Goal: Task Accomplishment & Management: Manage account settings

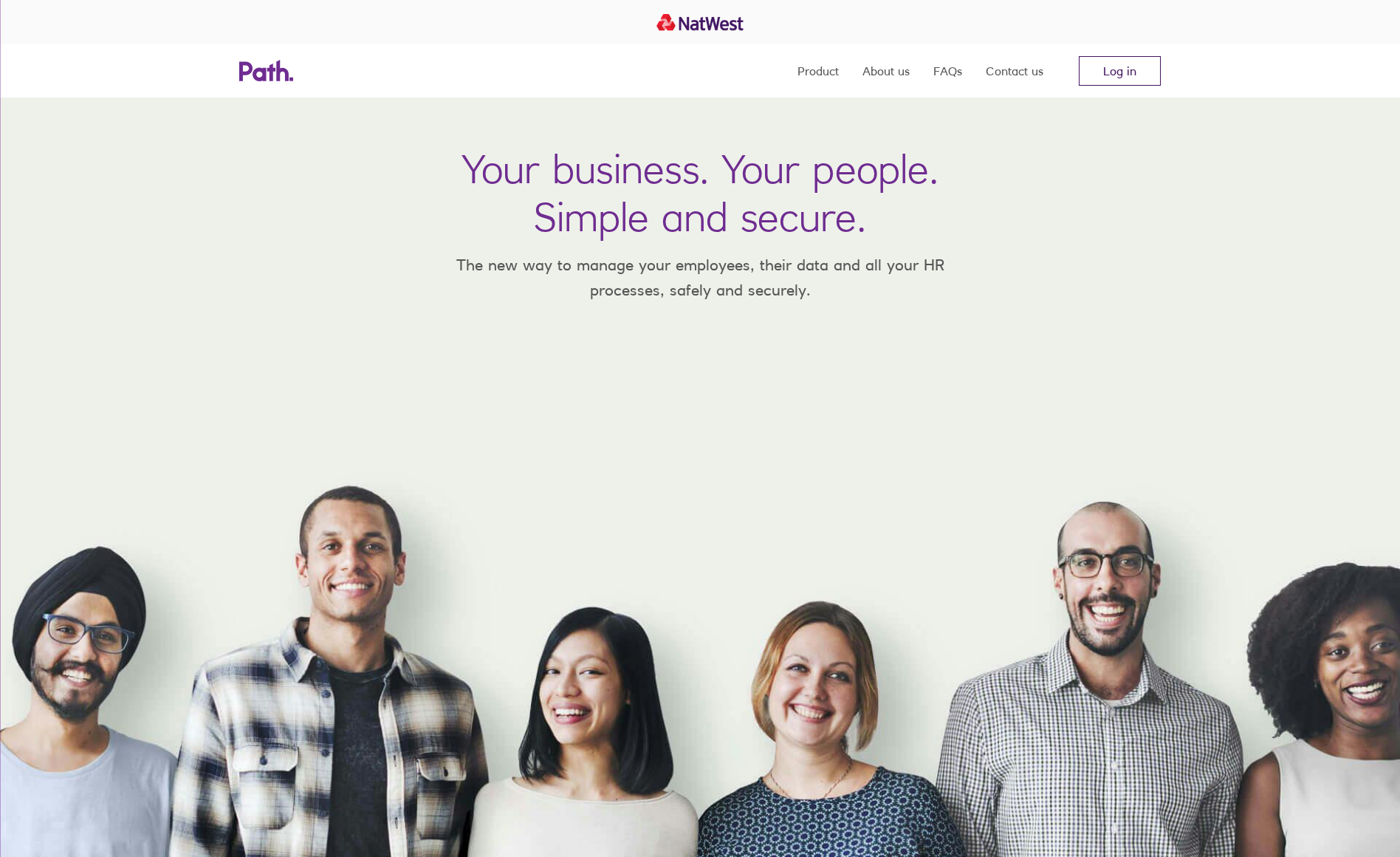
click at [1112, 75] on link "Log in" at bounding box center [1119, 71] width 82 height 29
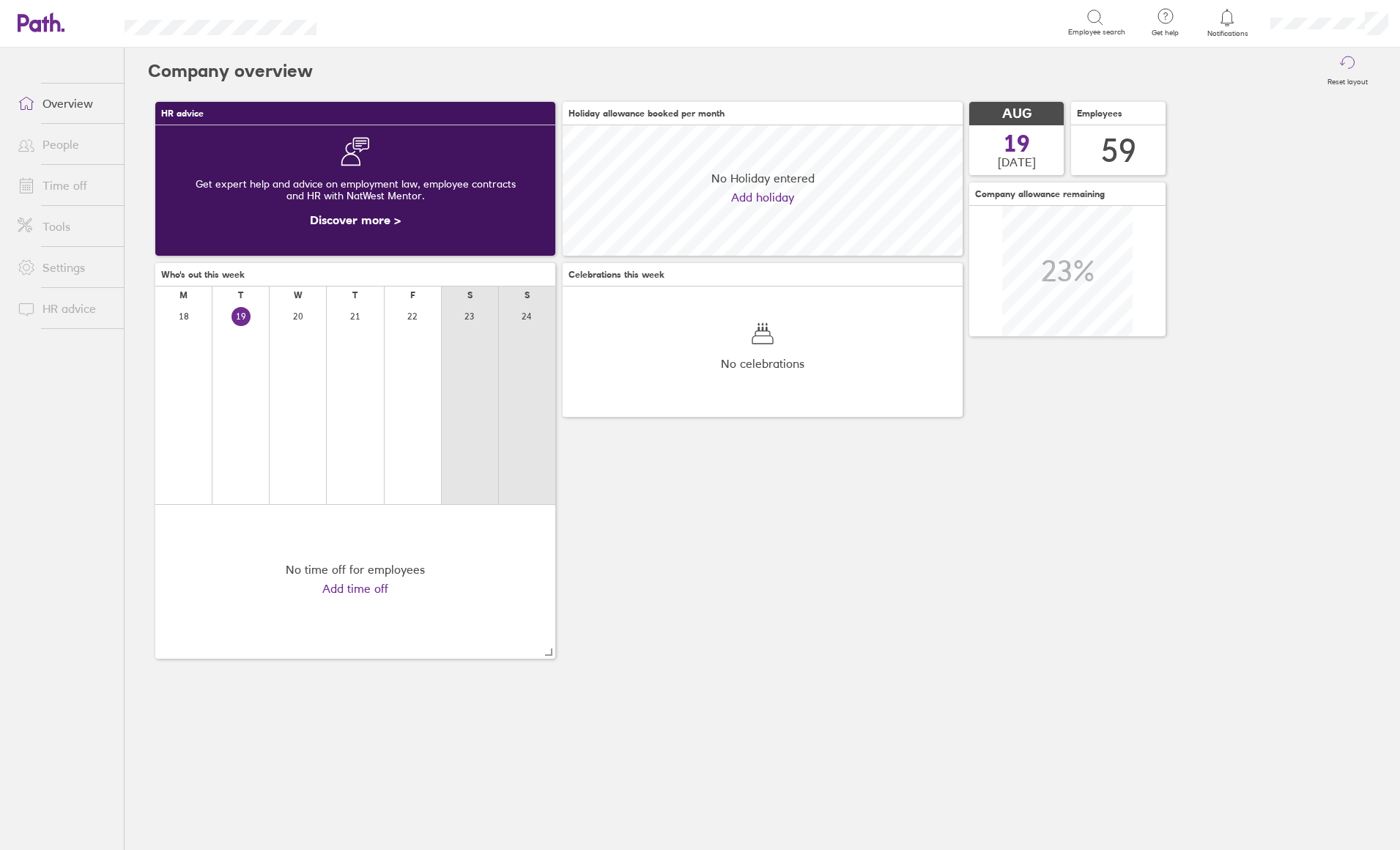
scroll to position [130, 400]
click at [50, 187] on link "Time off" at bounding box center [65, 185] width 118 height 29
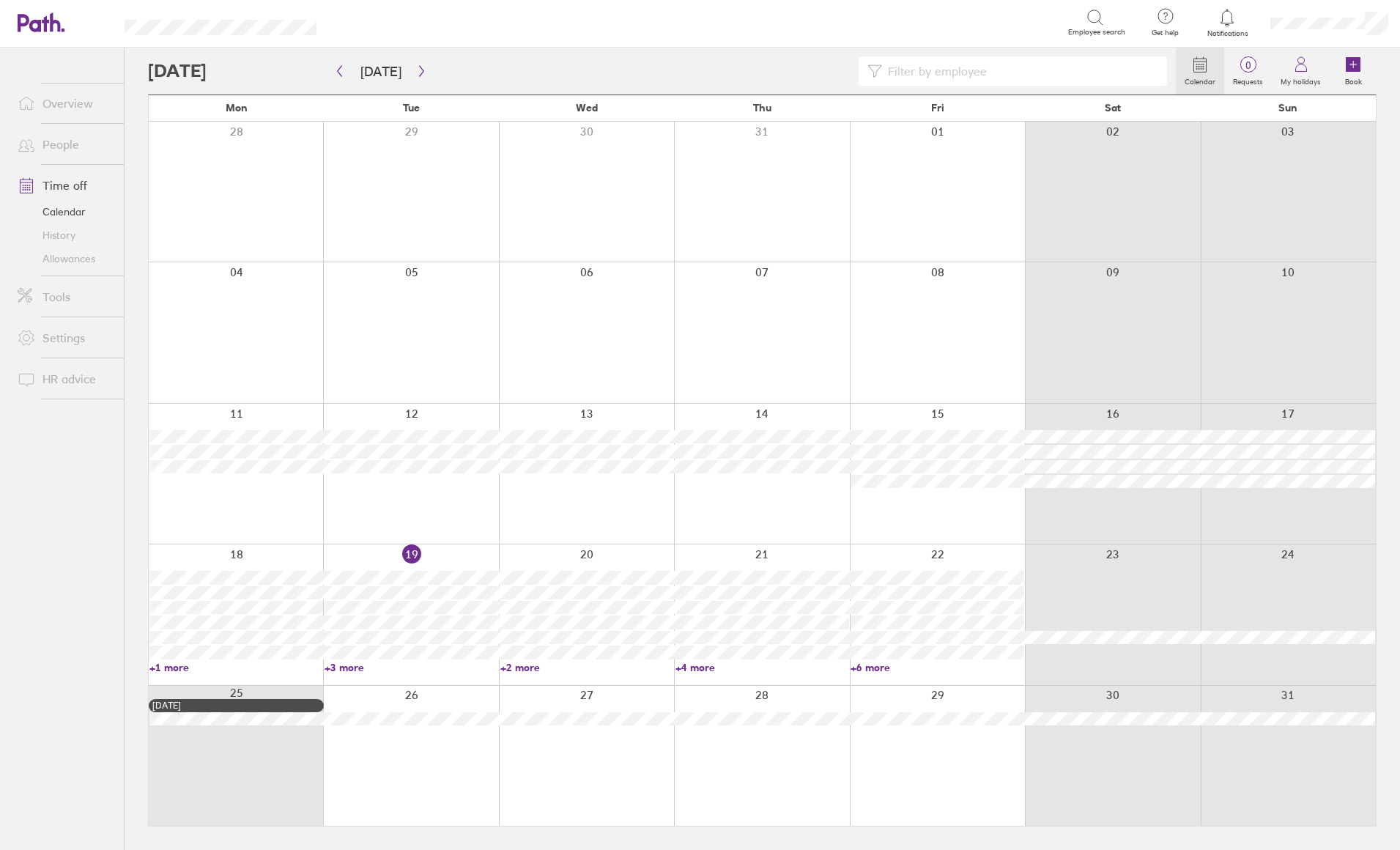
click at [949, 77] on input at bounding box center [1020, 71] width 276 height 28
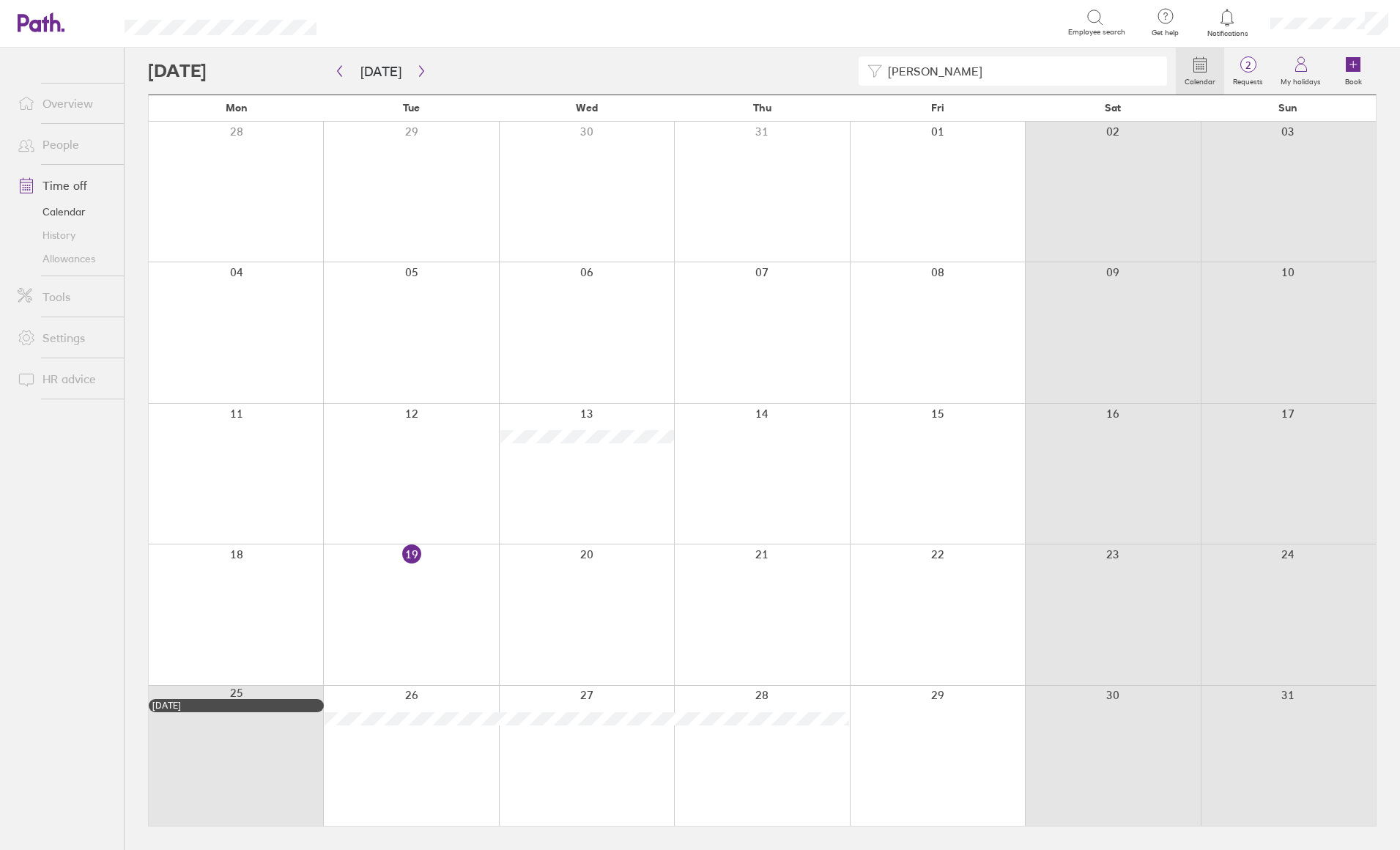
drag, startPoint x: 922, startPoint y: 83, endPoint x: 838, endPoint y: 80, distance: 84.1
click at [838, 80] on div "[PERSON_NAME]" at bounding box center [662, 71] width 1028 height 29
type input "[PERSON_NAME]"
click at [344, 71] on icon "button" at bounding box center [339, 71] width 11 height 12
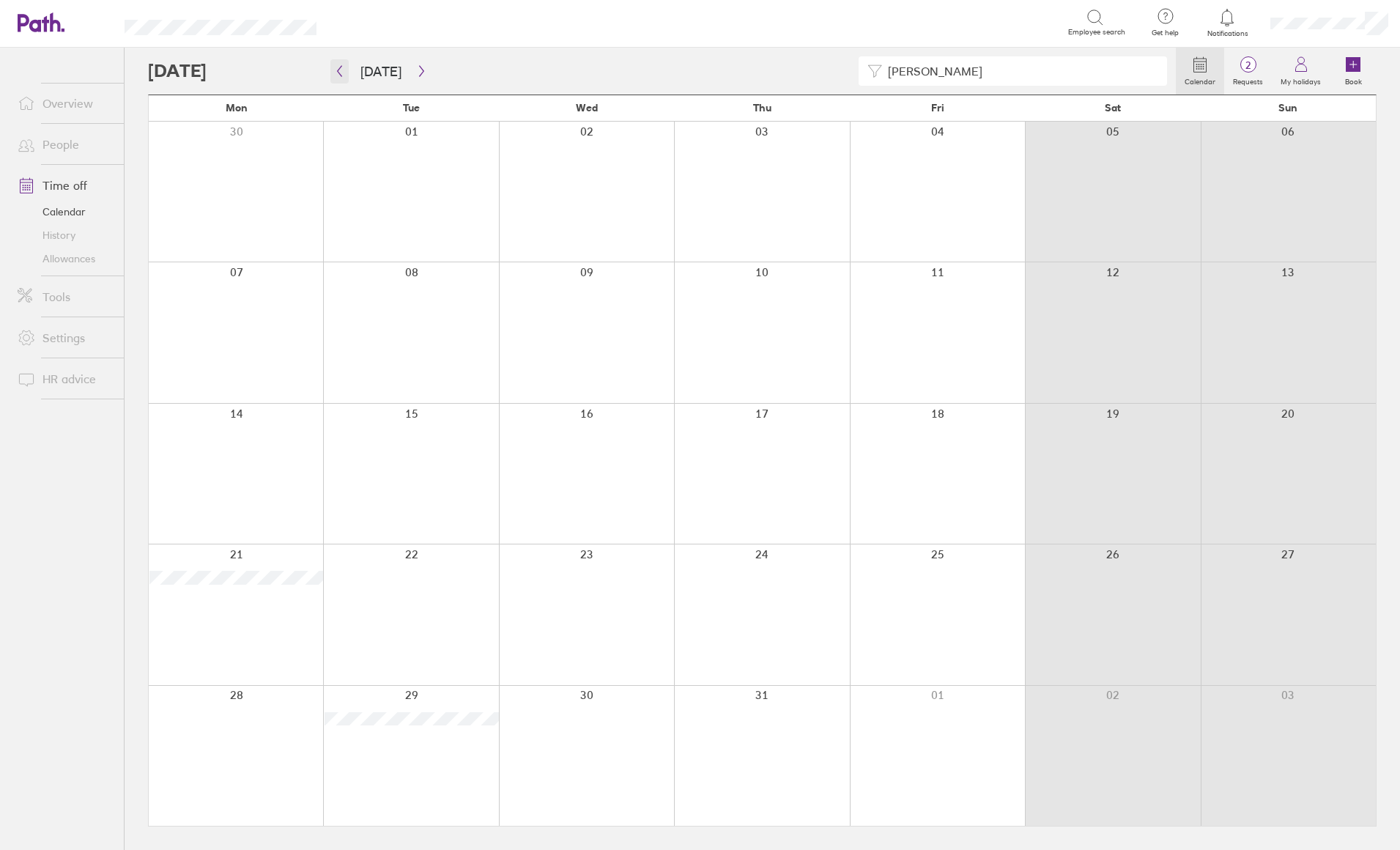
click at [344, 69] on icon "button" at bounding box center [339, 71] width 11 height 12
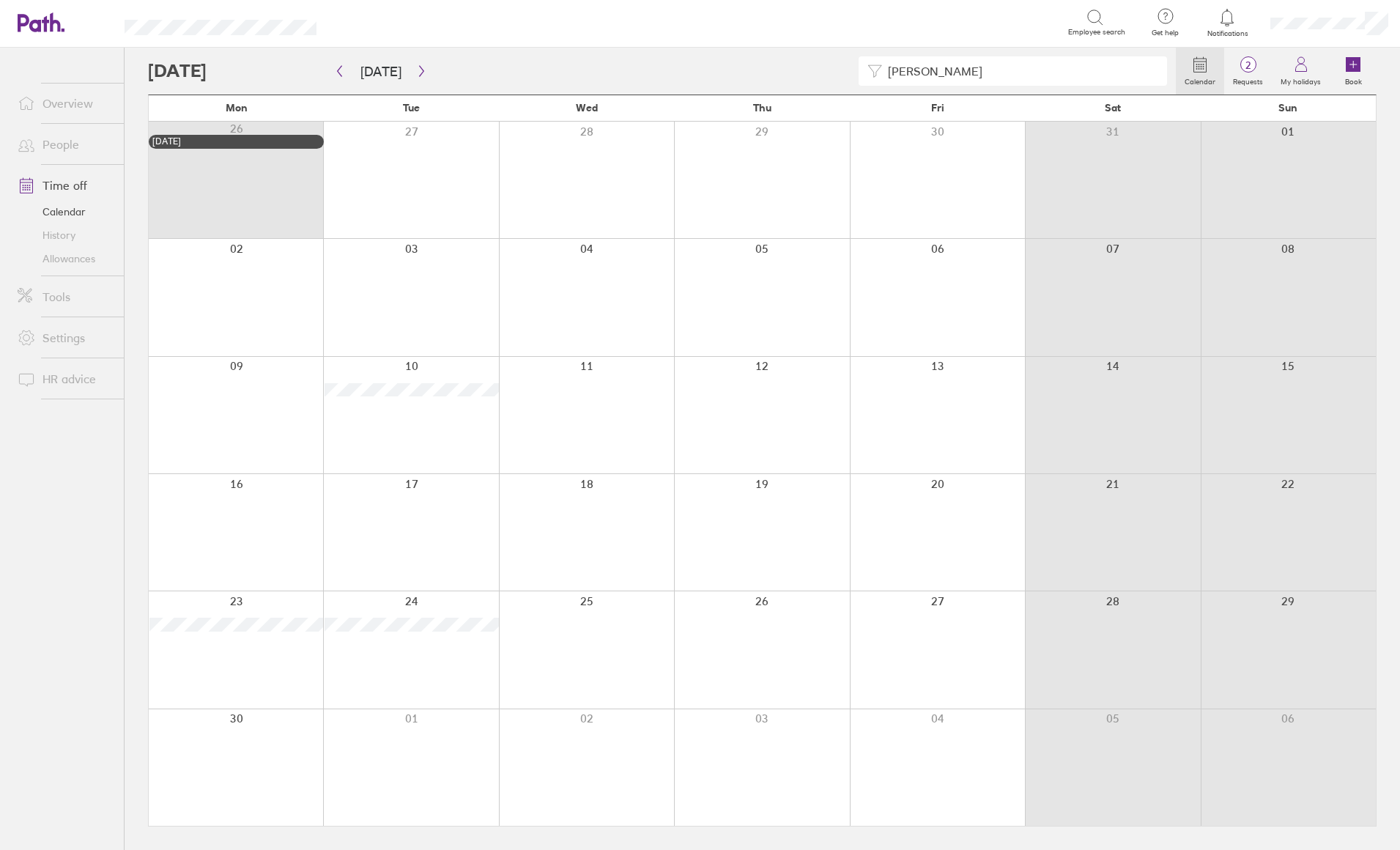
click at [329, 71] on div "[PERSON_NAME]" at bounding box center [662, 71] width 1028 height 29
click at [335, 69] on icon "button" at bounding box center [339, 71] width 11 height 12
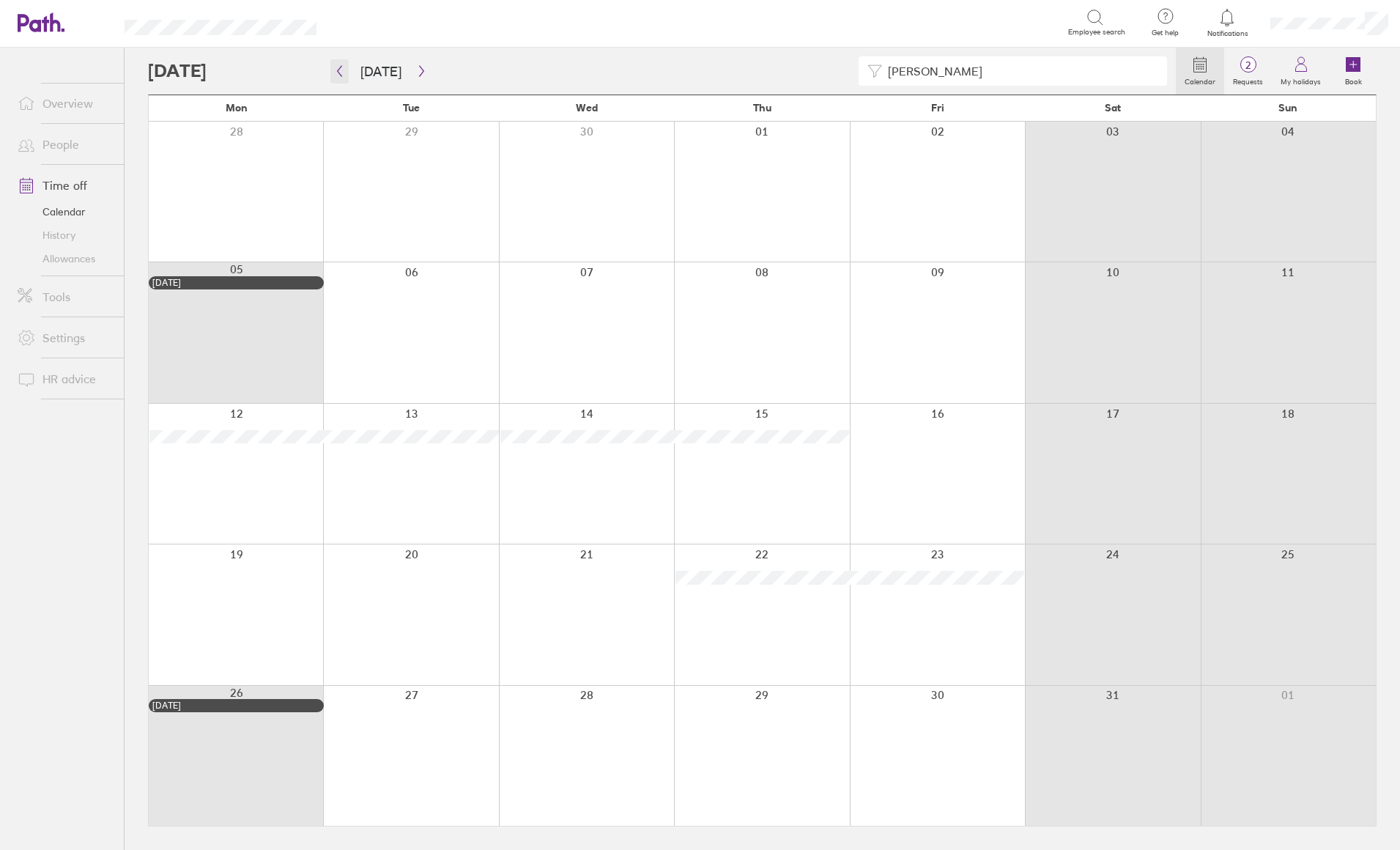
click at [340, 76] on icon "button" at bounding box center [339, 71] width 11 height 12
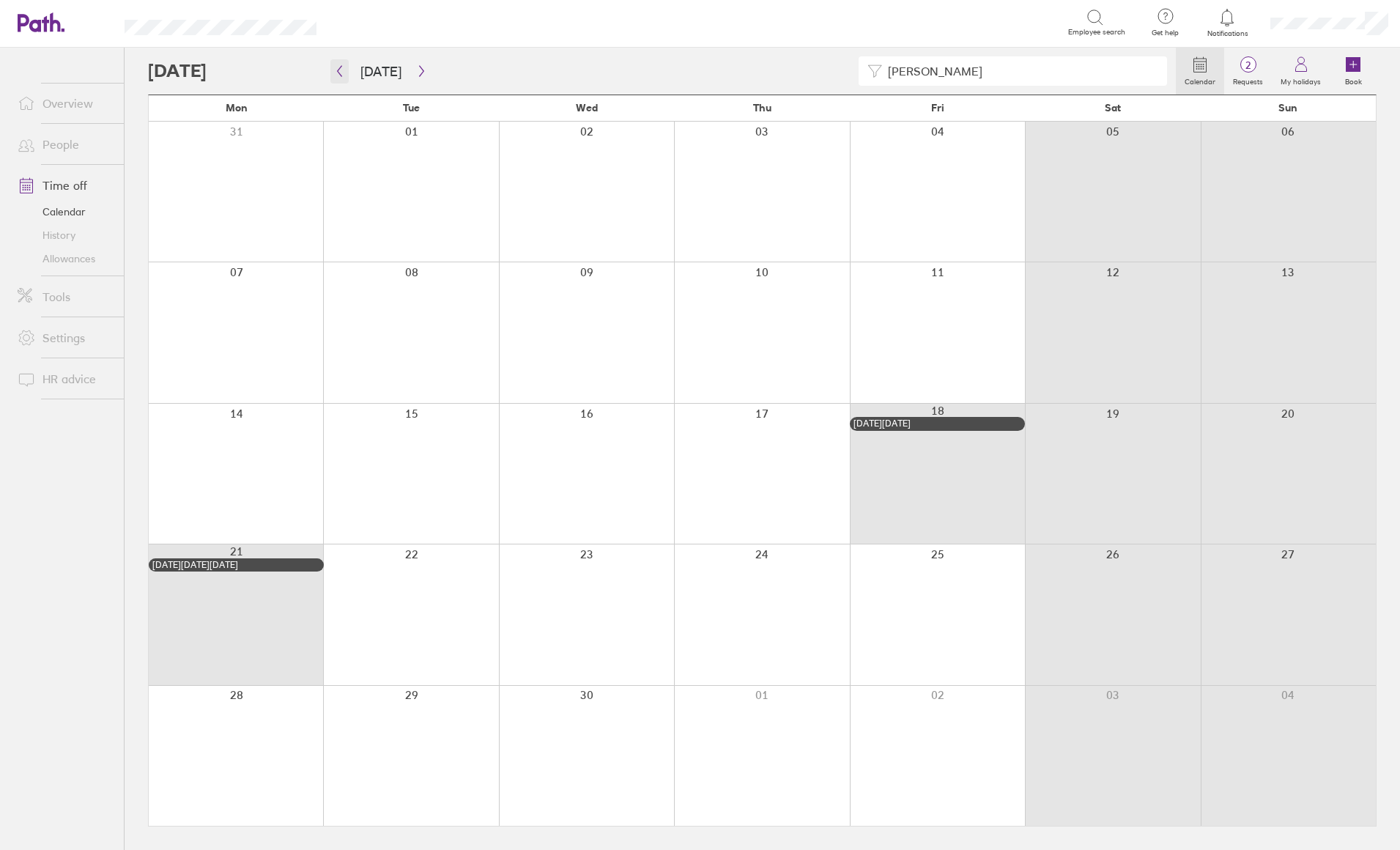
click at [340, 76] on icon "button" at bounding box center [339, 71] width 11 height 12
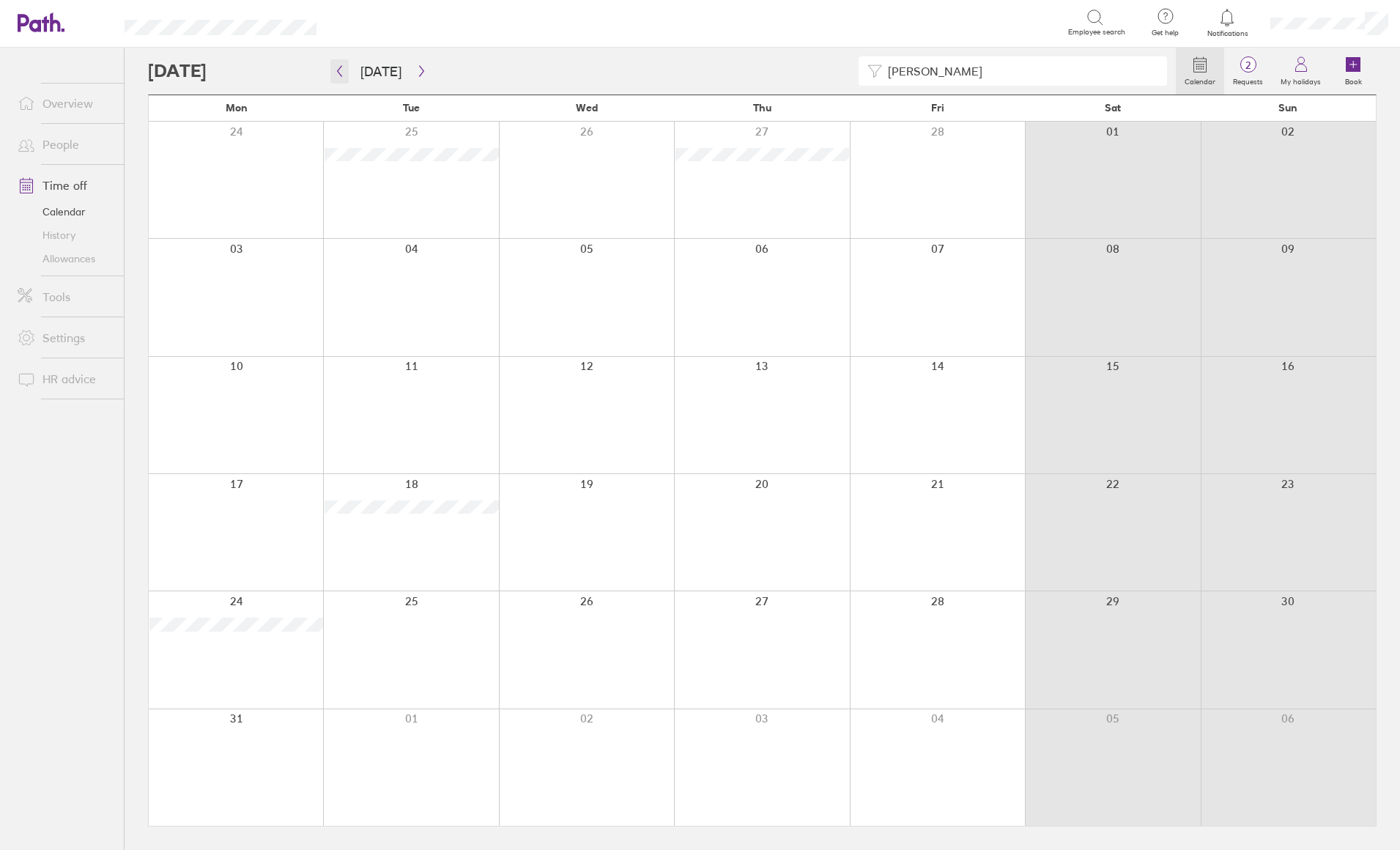
click at [343, 65] on icon "button" at bounding box center [339, 71] width 11 height 12
click at [338, 76] on icon "button" at bounding box center [339, 71] width 11 height 12
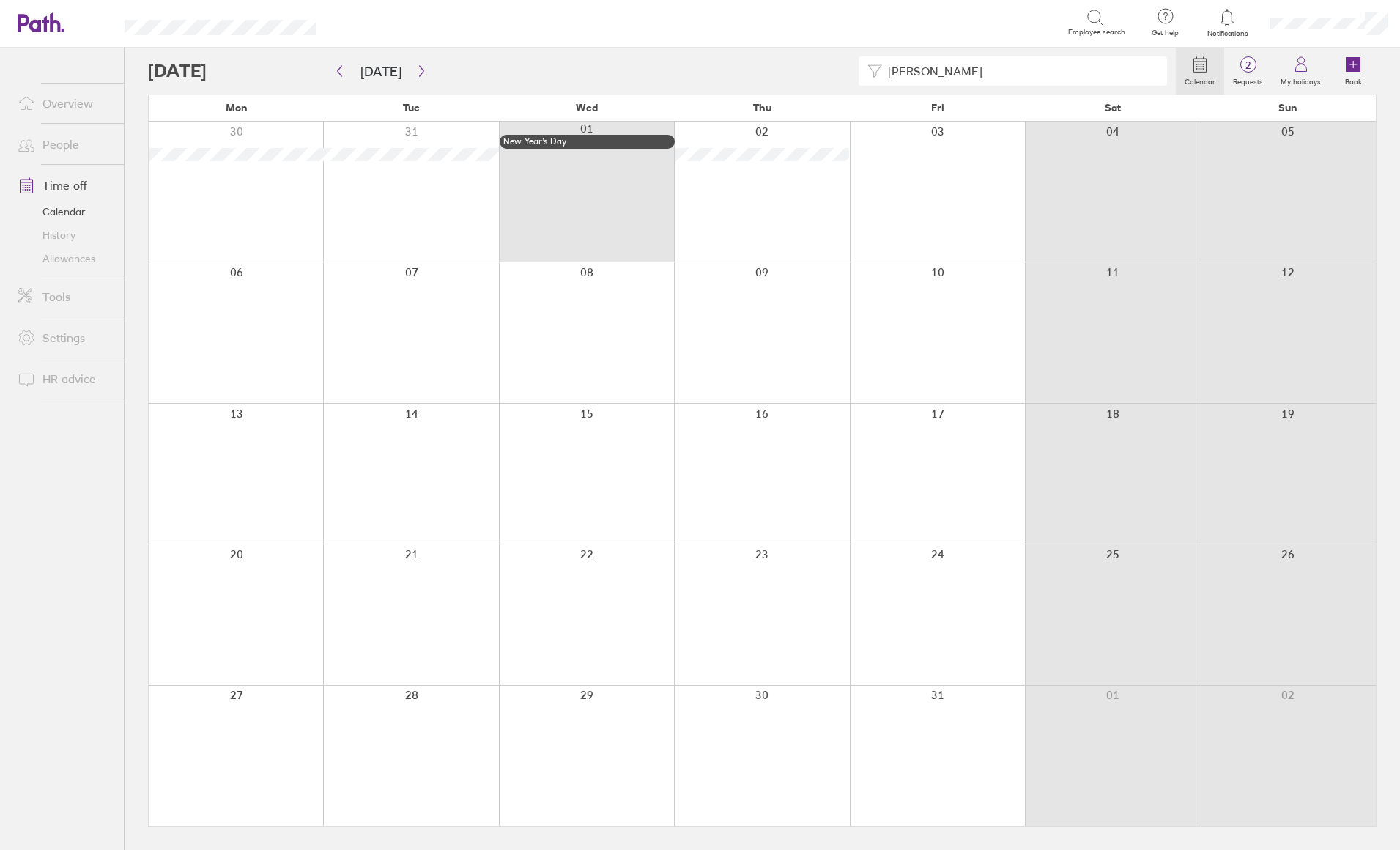
click at [54, 151] on link "People" at bounding box center [65, 144] width 118 height 29
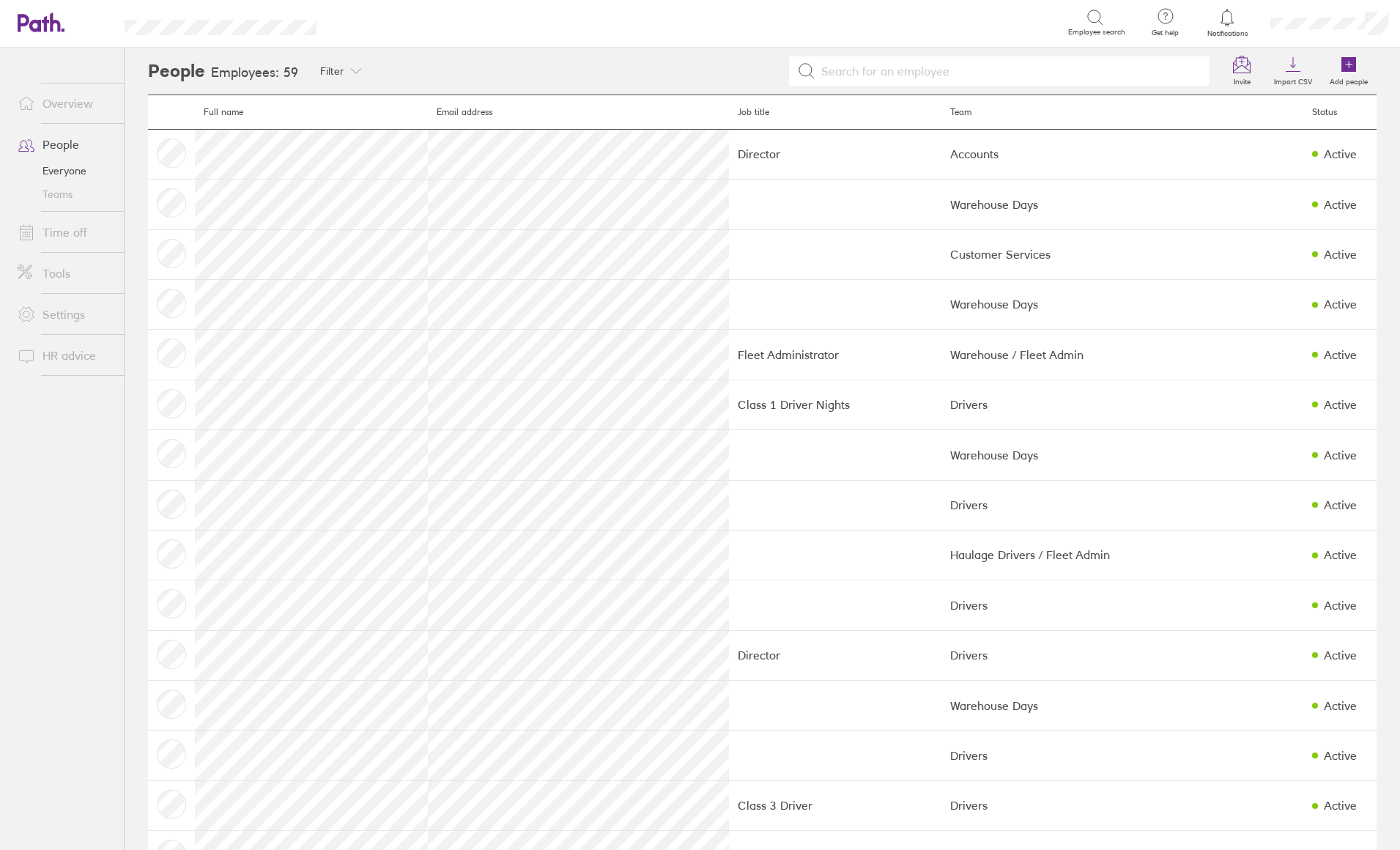
click at [845, 73] on input at bounding box center [1008, 71] width 385 height 28
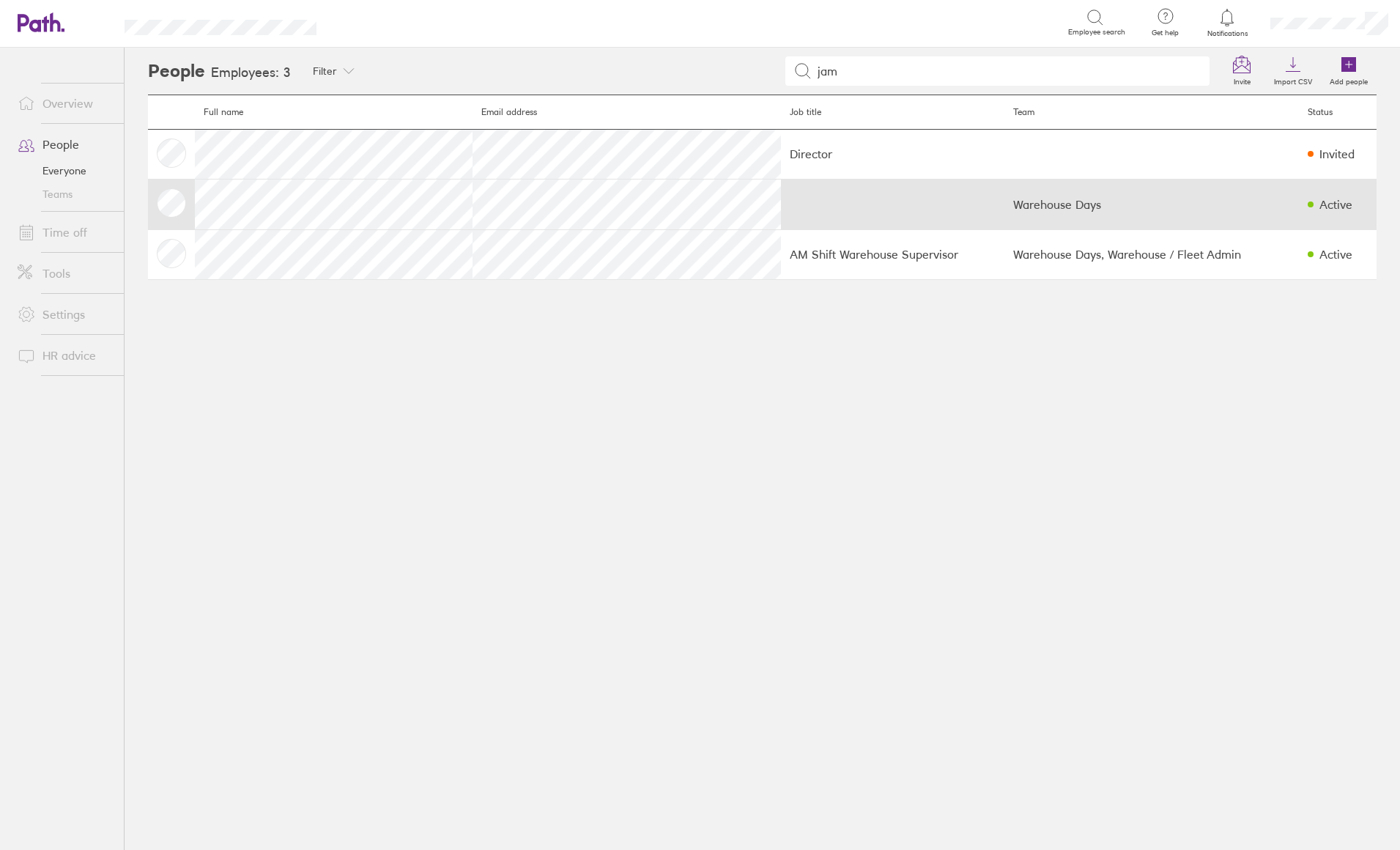
type input "jam"
click at [781, 212] on td at bounding box center [892, 204] width 223 height 50
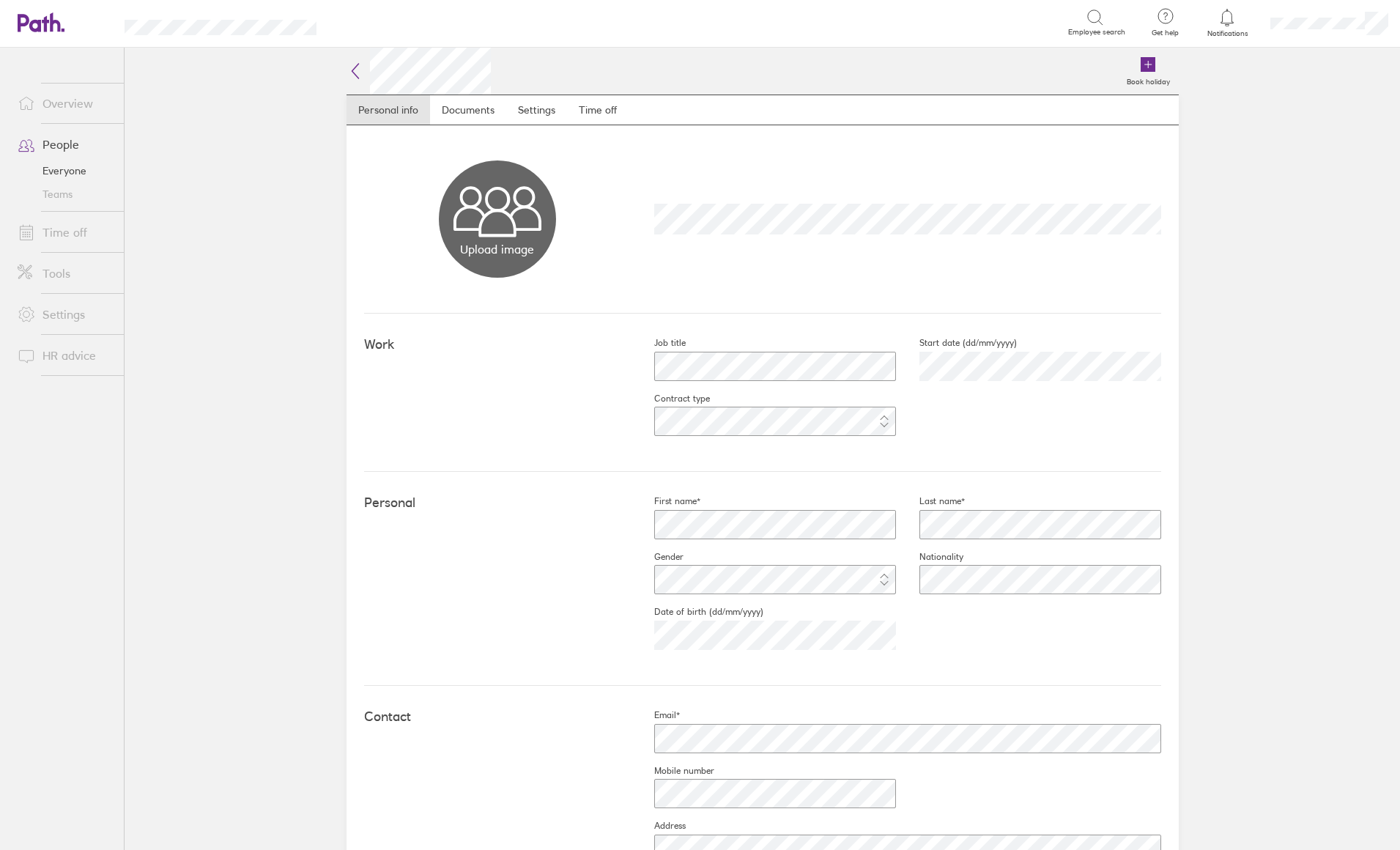
click at [47, 234] on link "Time off" at bounding box center [65, 232] width 118 height 29
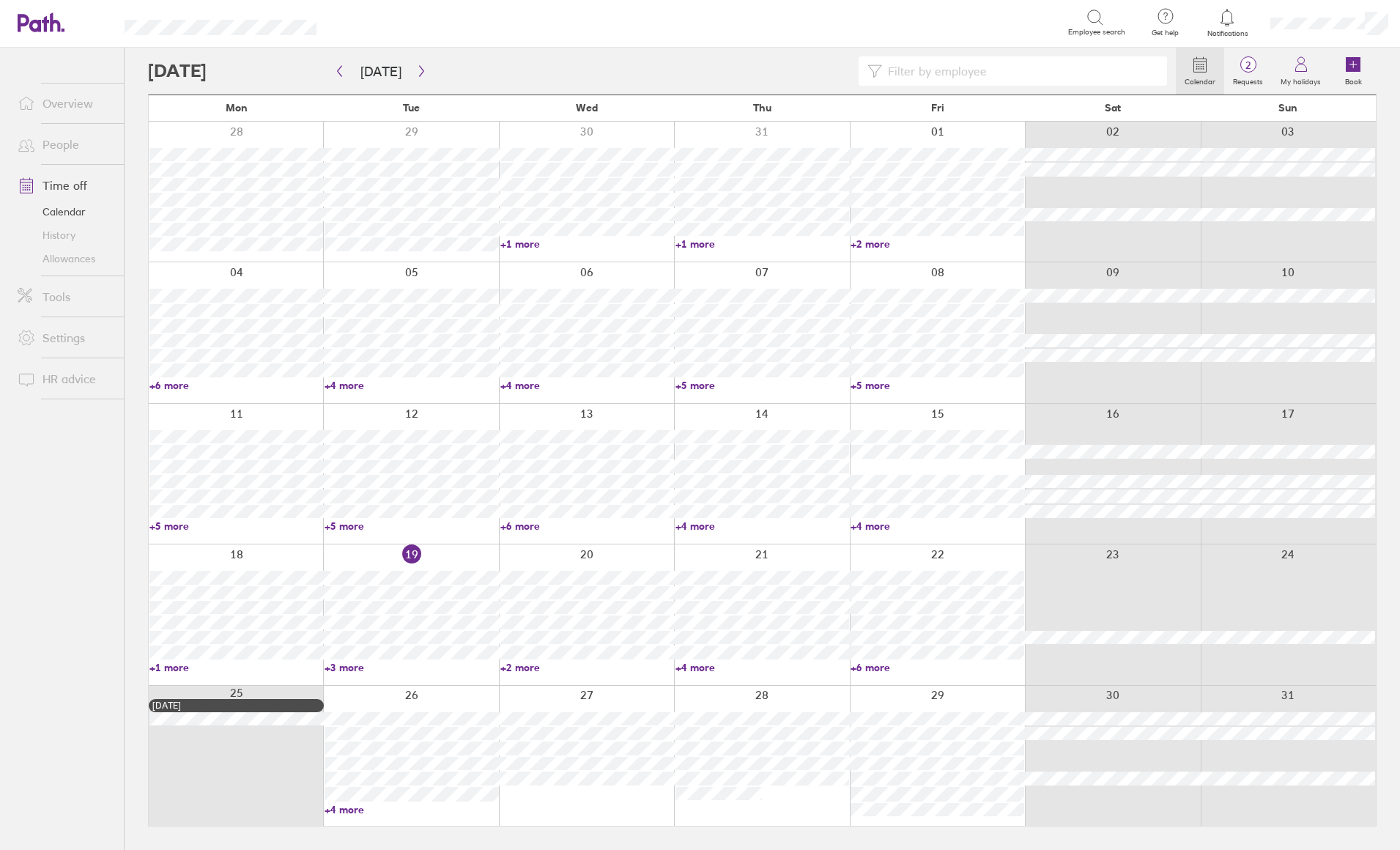
click at [968, 57] on div at bounding box center [1013, 71] width 308 height 29
click at [966, 76] on input at bounding box center [1020, 71] width 276 height 28
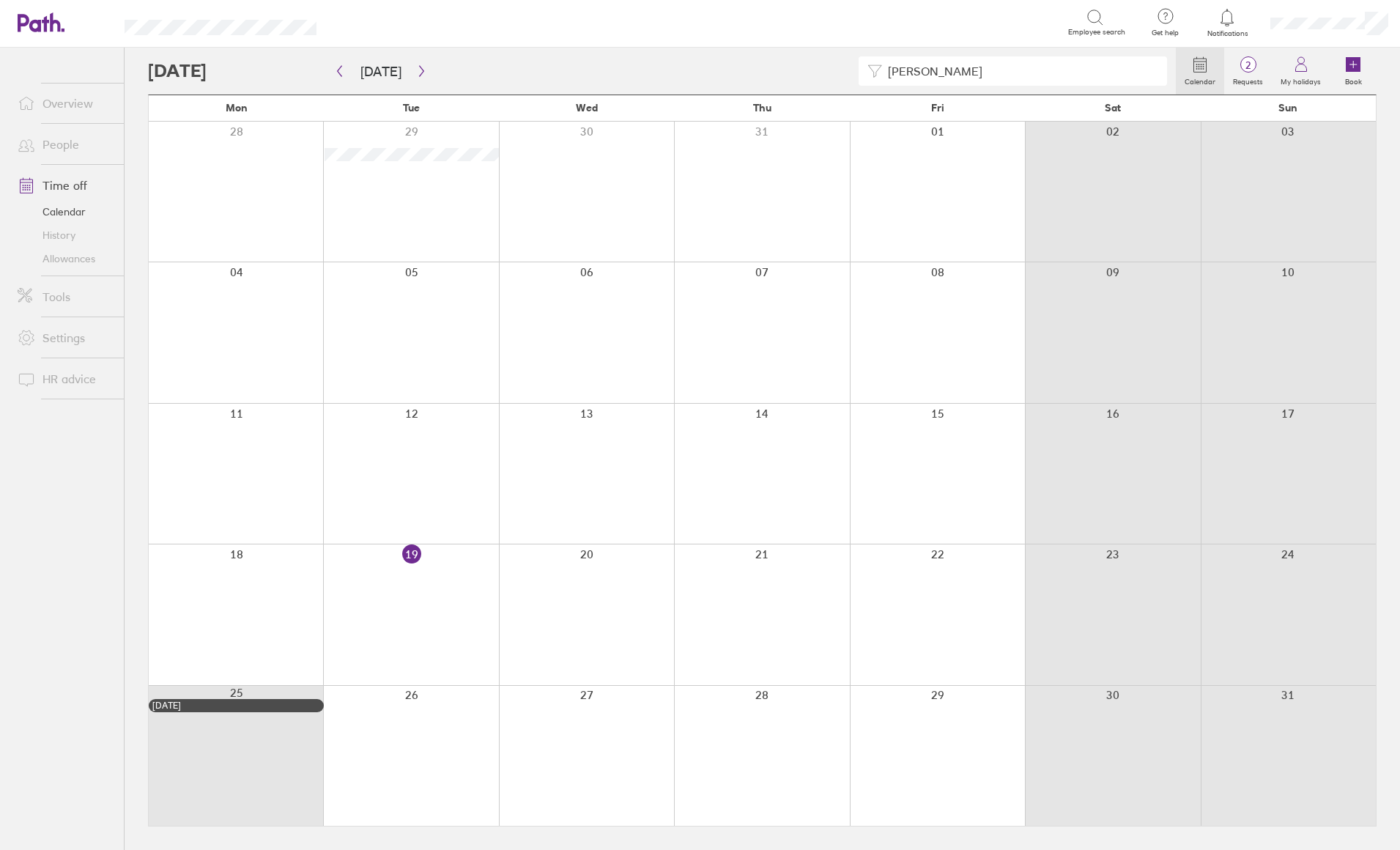
type input "[PERSON_NAME]"
click at [253, 469] on div at bounding box center [236, 473] width 174 height 140
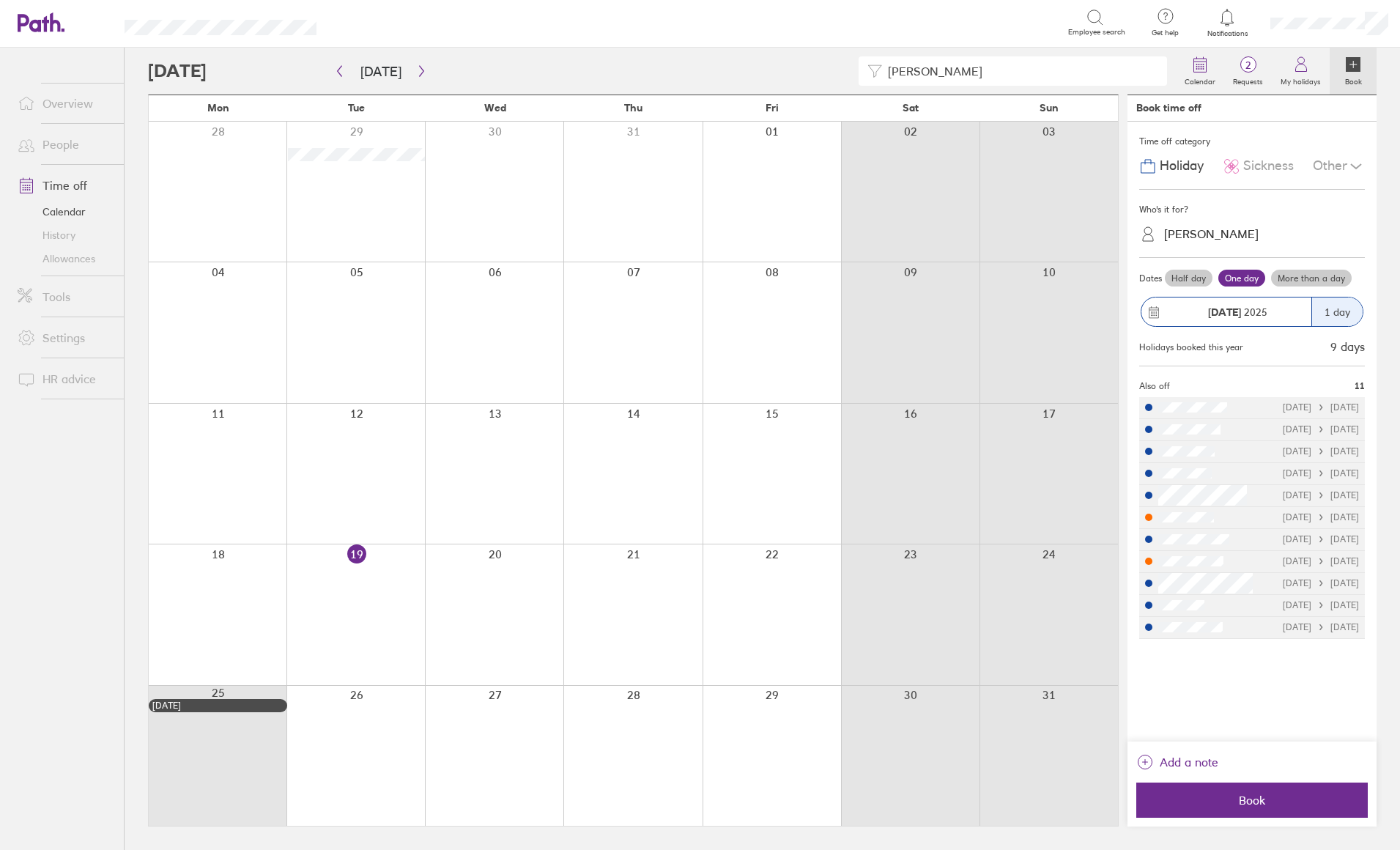
click at [1288, 151] on div "Time off category" at bounding box center [1252, 141] width 226 height 22
click at [1283, 165] on span "Sickness" at bounding box center [1268, 166] width 51 height 15
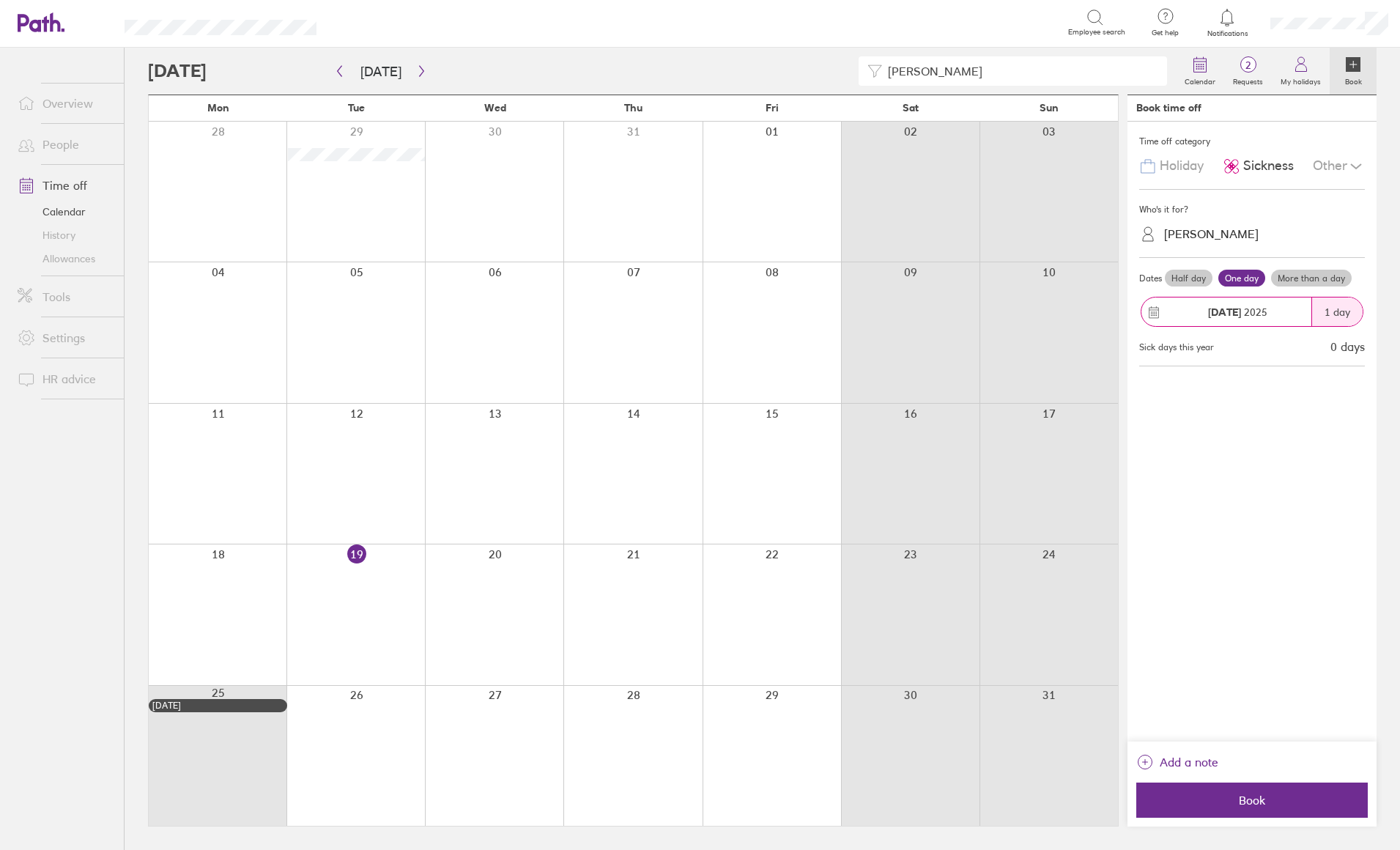
click at [1253, 232] on div "[PERSON_NAME]" at bounding box center [1260, 234] width 208 height 23
click at [1235, 304] on div "[PERSON_NAME]" at bounding box center [1252, 295] width 226 height 25
click at [1332, 272] on label "More than a day" at bounding box center [1311, 278] width 81 height 18
click at [0, 0] on input "More than a day" at bounding box center [0, 0] width 0 height 0
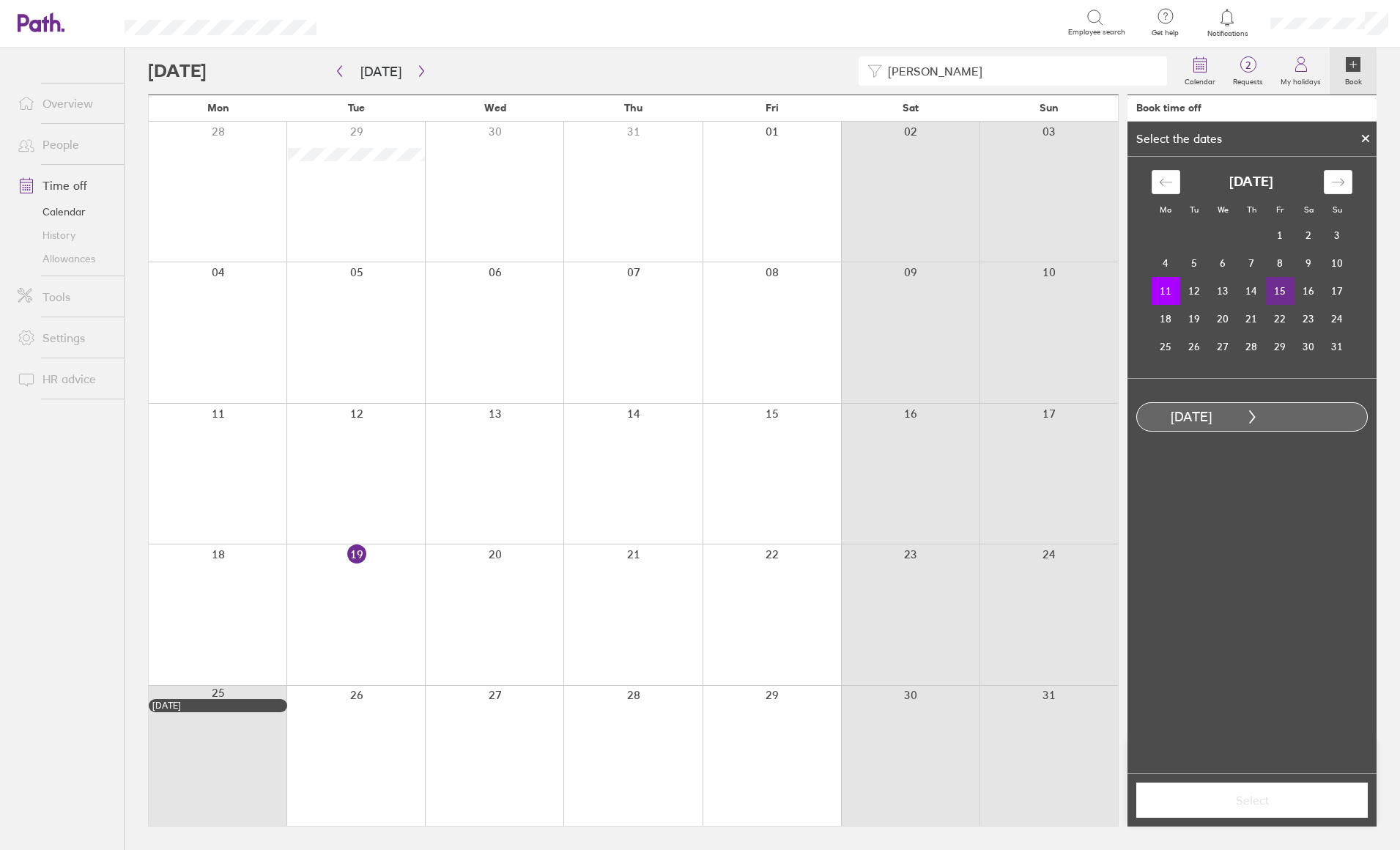
click at [1282, 294] on td "15" at bounding box center [1280, 291] width 28 height 28
click at [1201, 796] on span "Select" at bounding box center [1251, 799] width 211 height 13
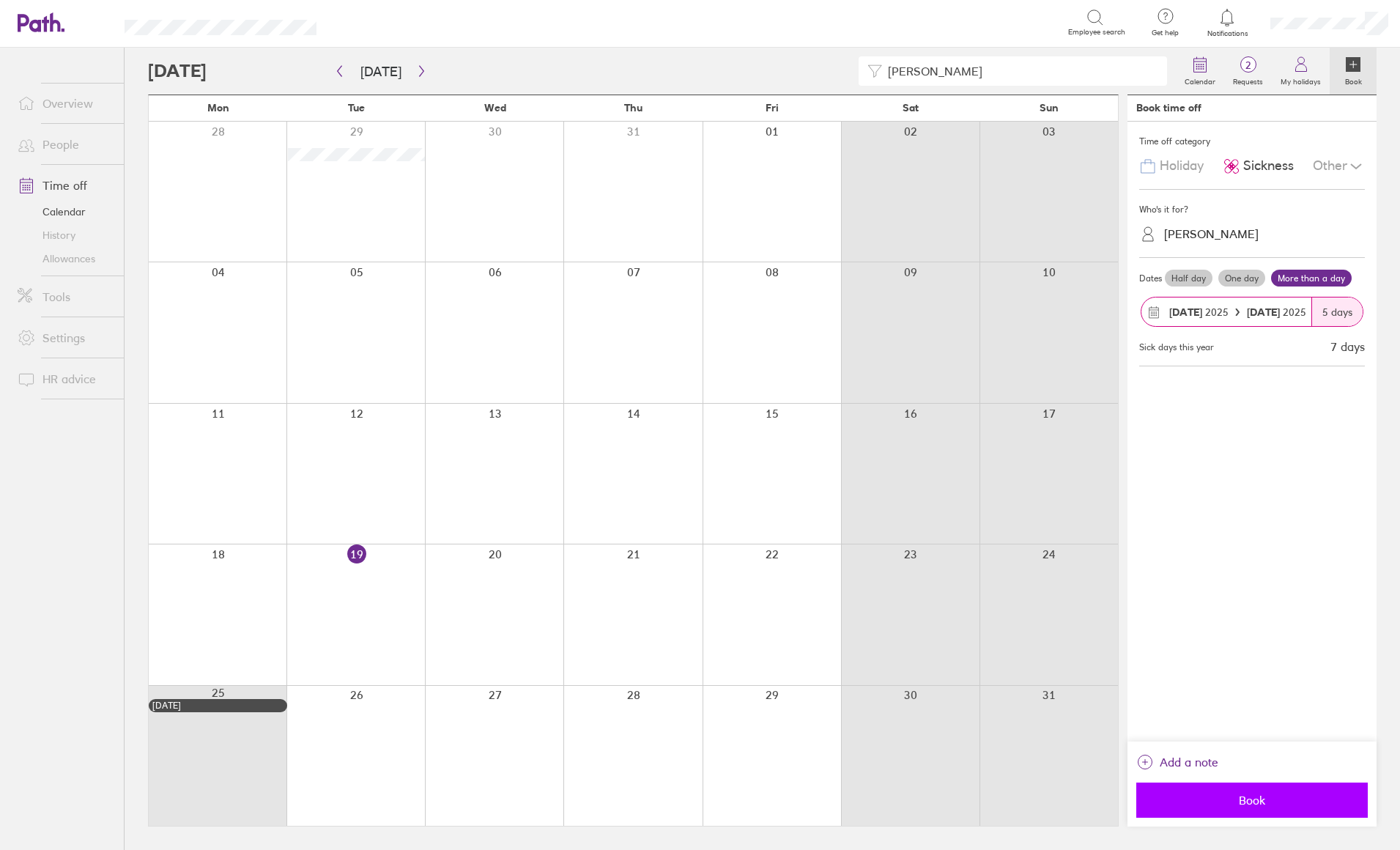
click at [1260, 797] on span "Book" at bounding box center [1251, 799] width 211 height 13
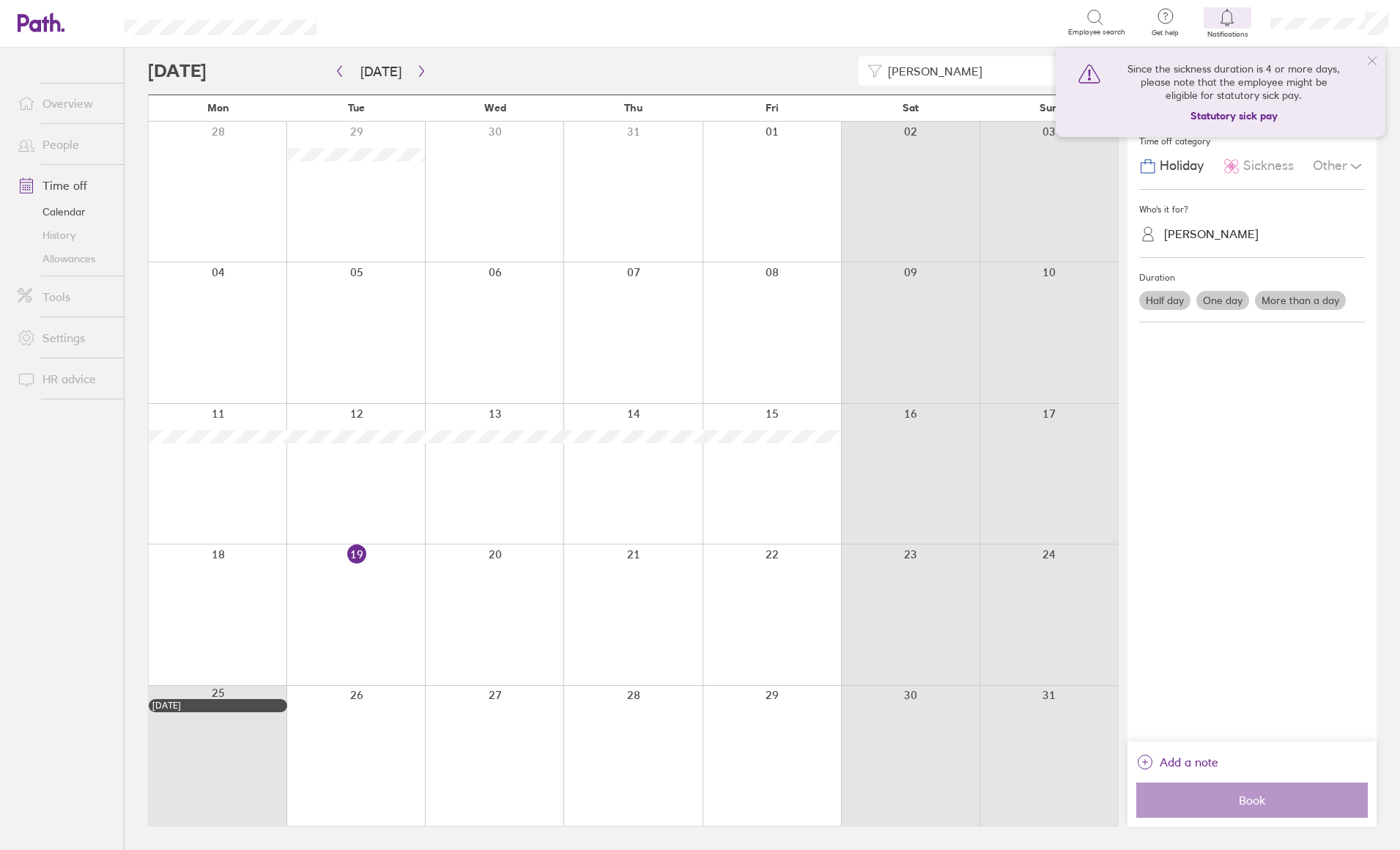
drag, startPoint x: 913, startPoint y: 73, endPoint x: 830, endPoint y: 76, distance: 83.1
click at [830, 76] on div "[PERSON_NAME]" at bounding box center [662, 71] width 1028 height 29
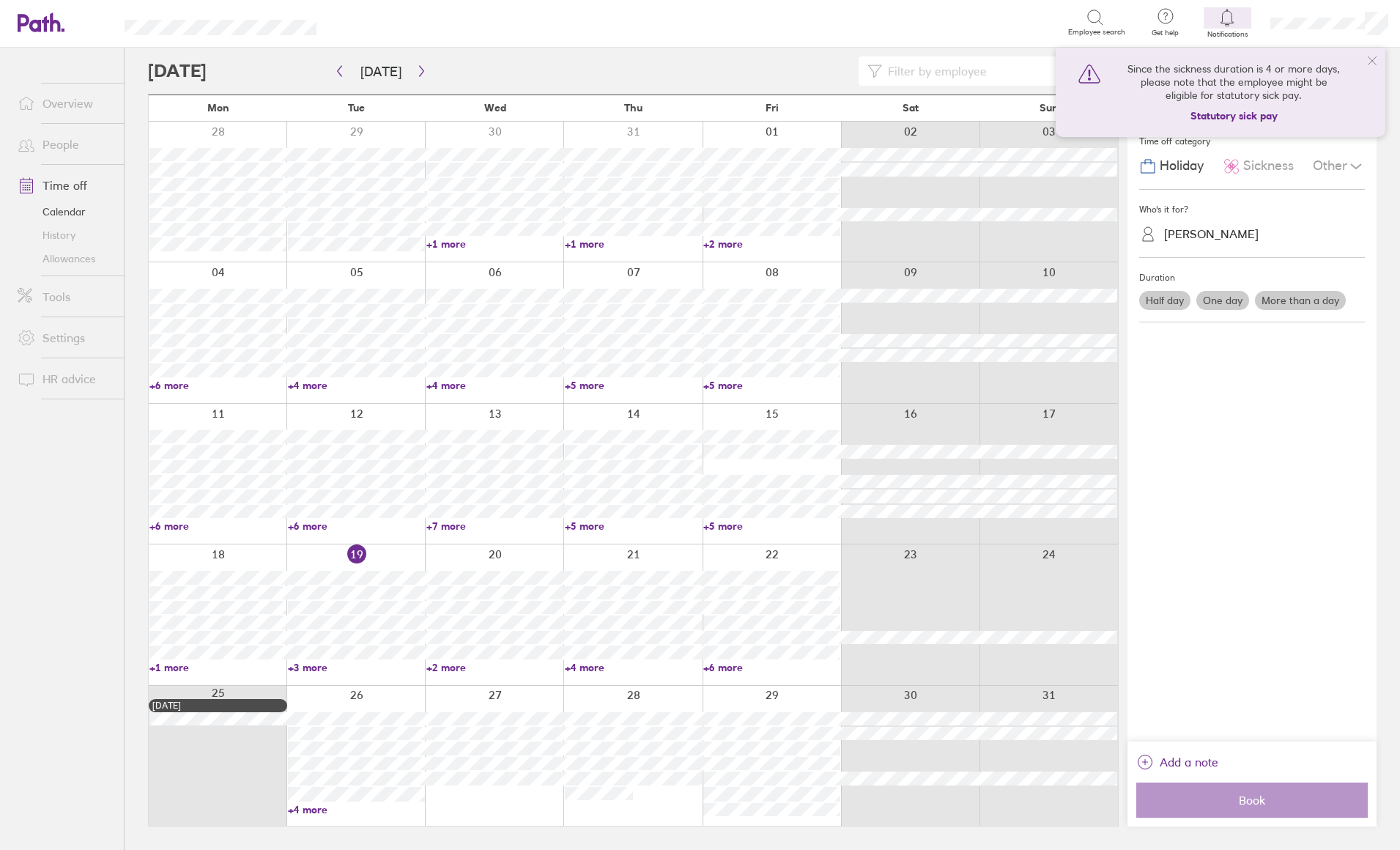
click at [924, 64] on input at bounding box center [1020, 71] width 276 height 28
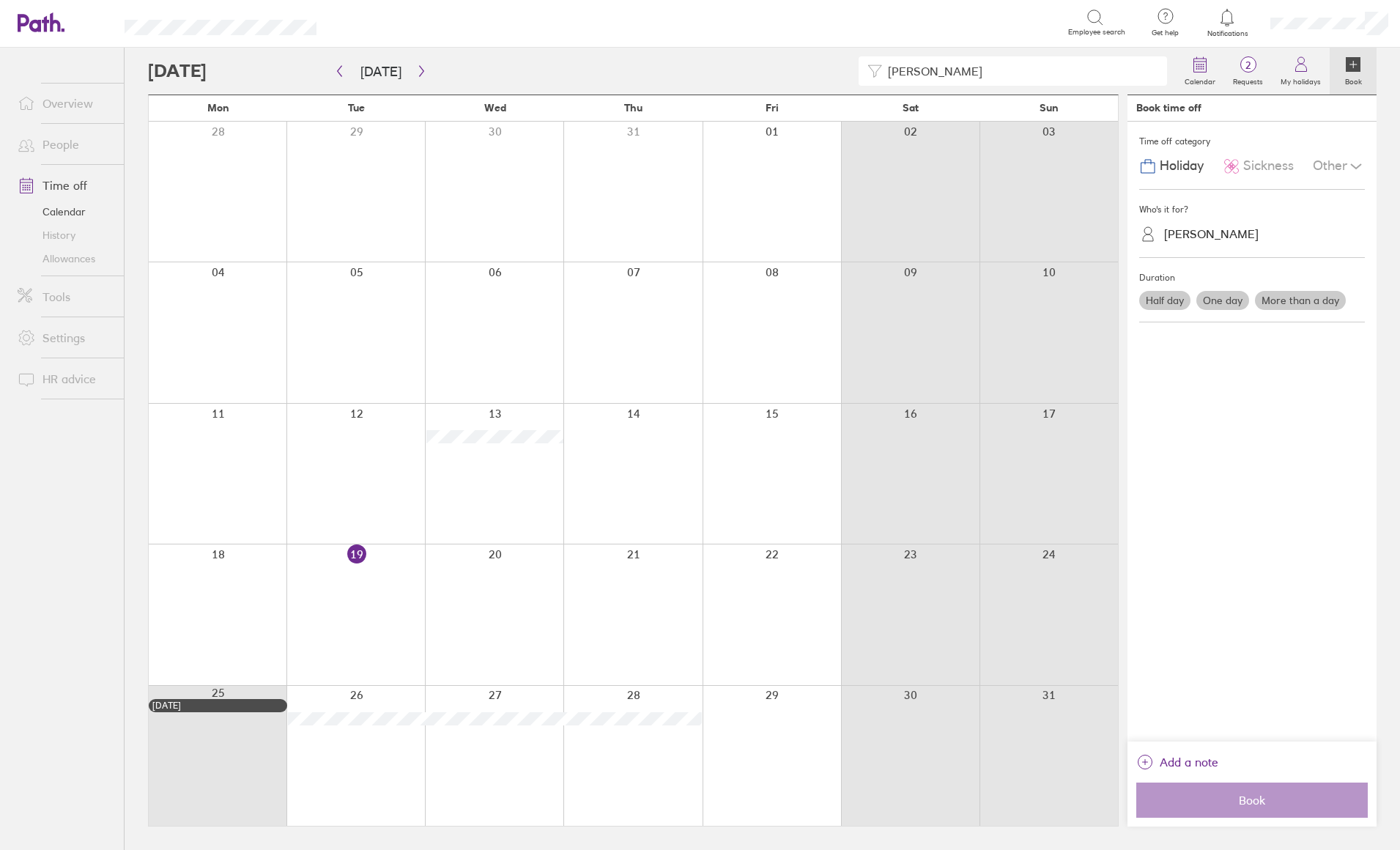
type input "[PERSON_NAME]"
click at [212, 451] on div at bounding box center [218, 473] width 138 height 140
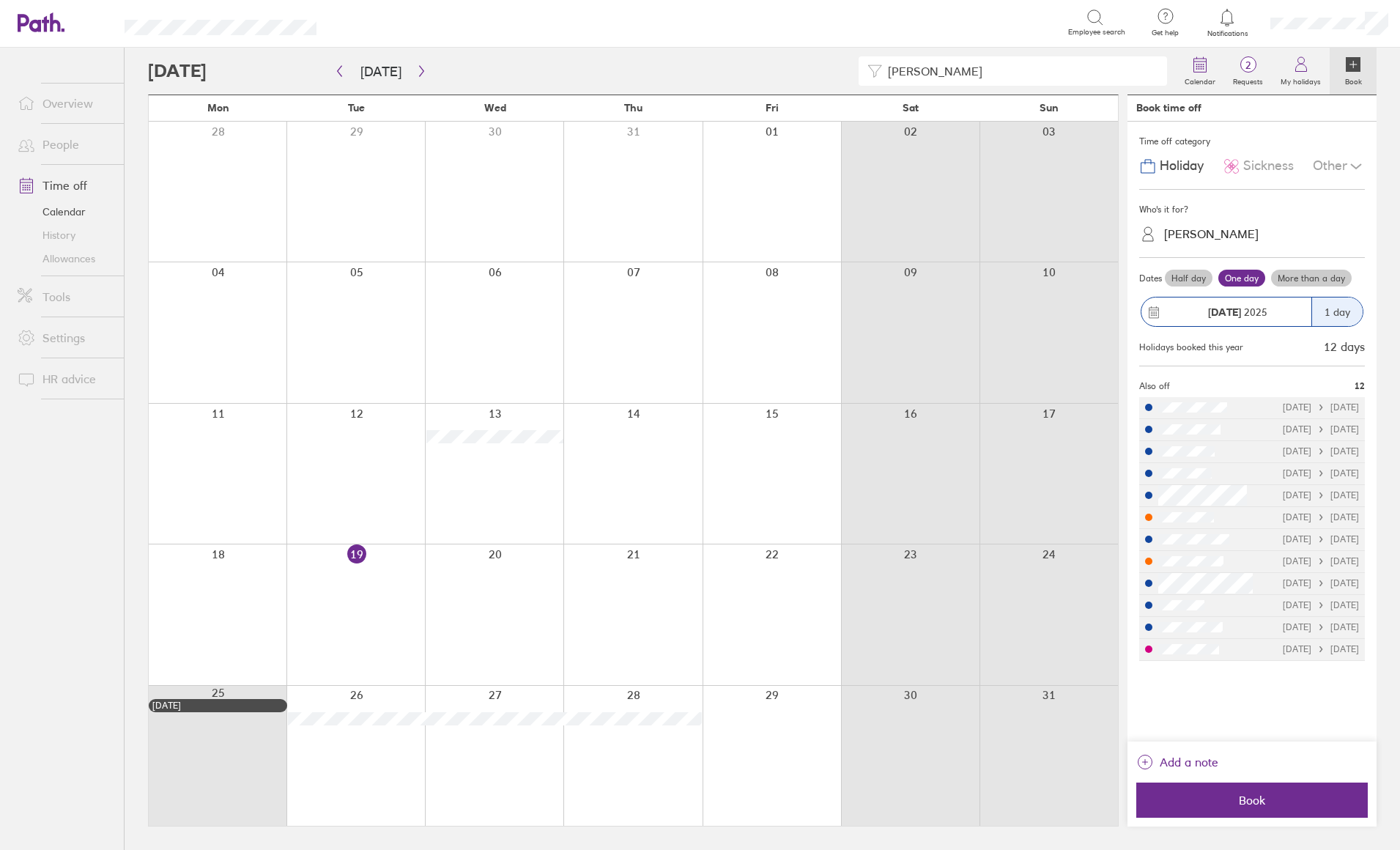
click at [1288, 165] on span "Sickness" at bounding box center [1268, 166] width 51 height 15
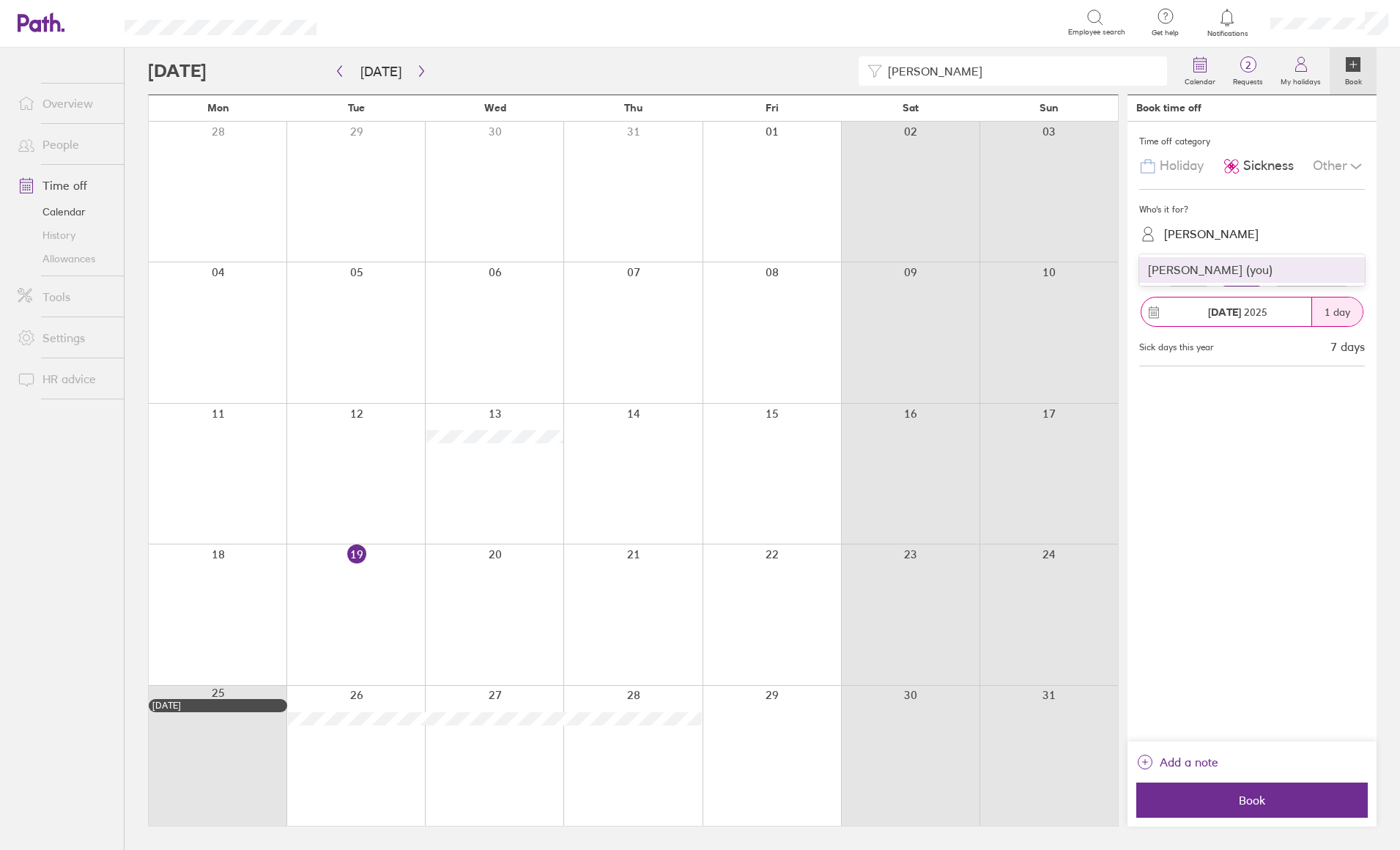
click at [1259, 226] on div "[PERSON_NAME]" at bounding box center [1260, 234] width 208 height 23
click at [1264, 269] on div "[PERSON_NAME] (you)" at bounding box center [1252, 269] width 226 height 25
click at [1330, 276] on label "More than a day" at bounding box center [1311, 278] width 81 height 18
click at [0, 0] on input "More than a day" at bounding box center [0, 0] width 0 height 0
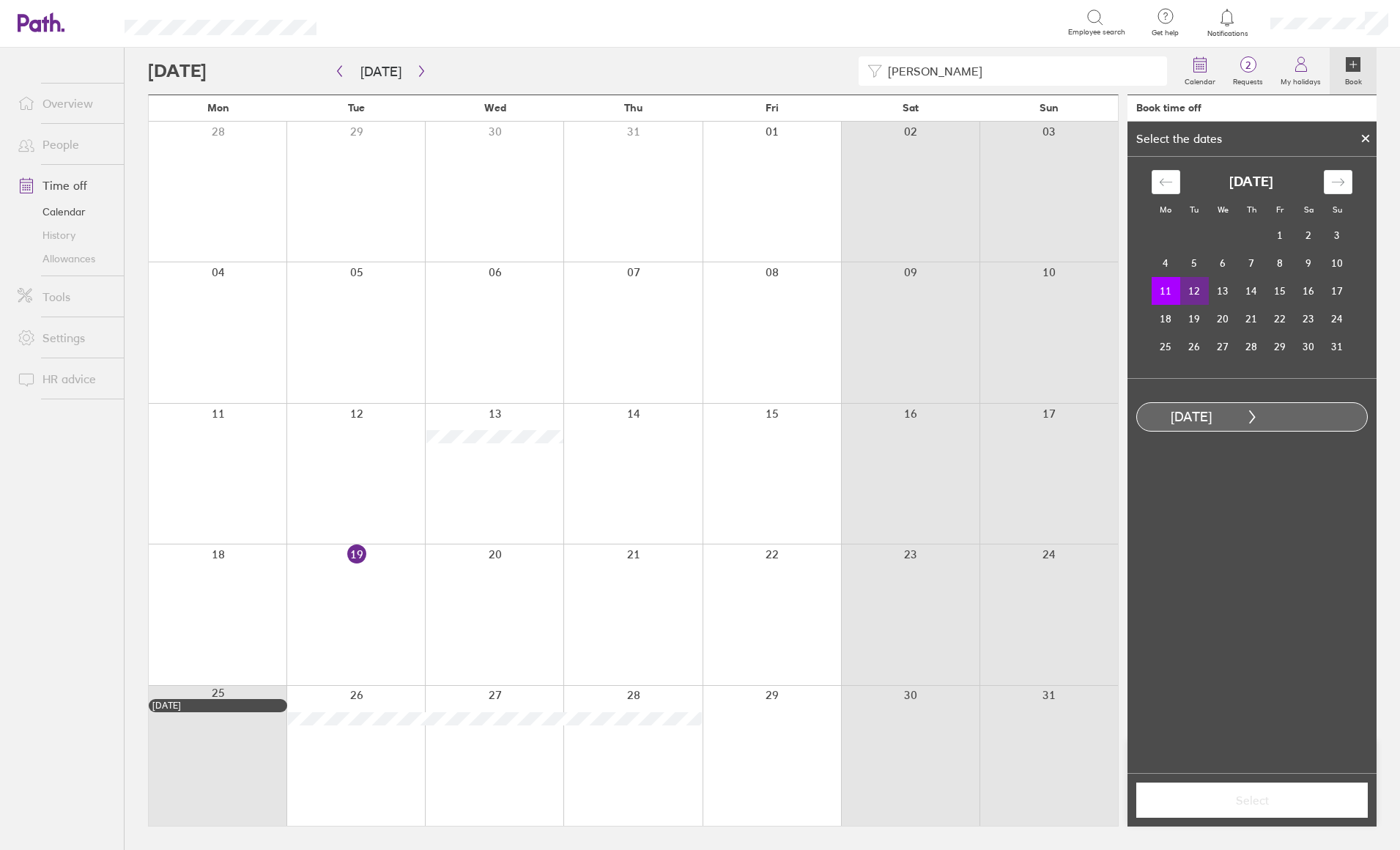
click at [1198, 288] on td "12" at bounding box center [1194, 291] width 28 height 28
click at [1266, 811] on button "Select" at bounding box center [1252, 800] width 232 height 35
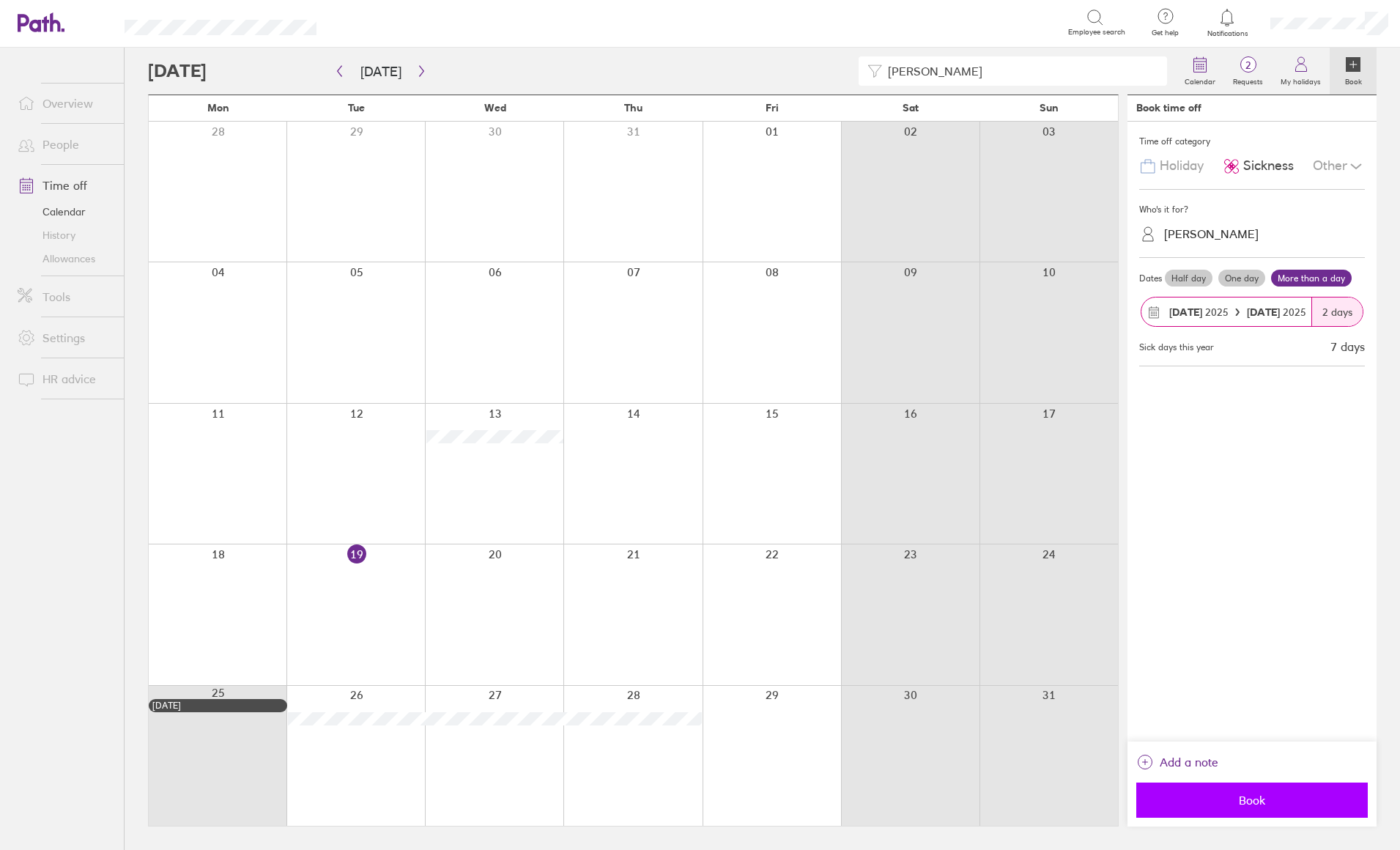
click at [1260, 801] on span "Book" at bounding box center [1251, 799] width 211 height 13
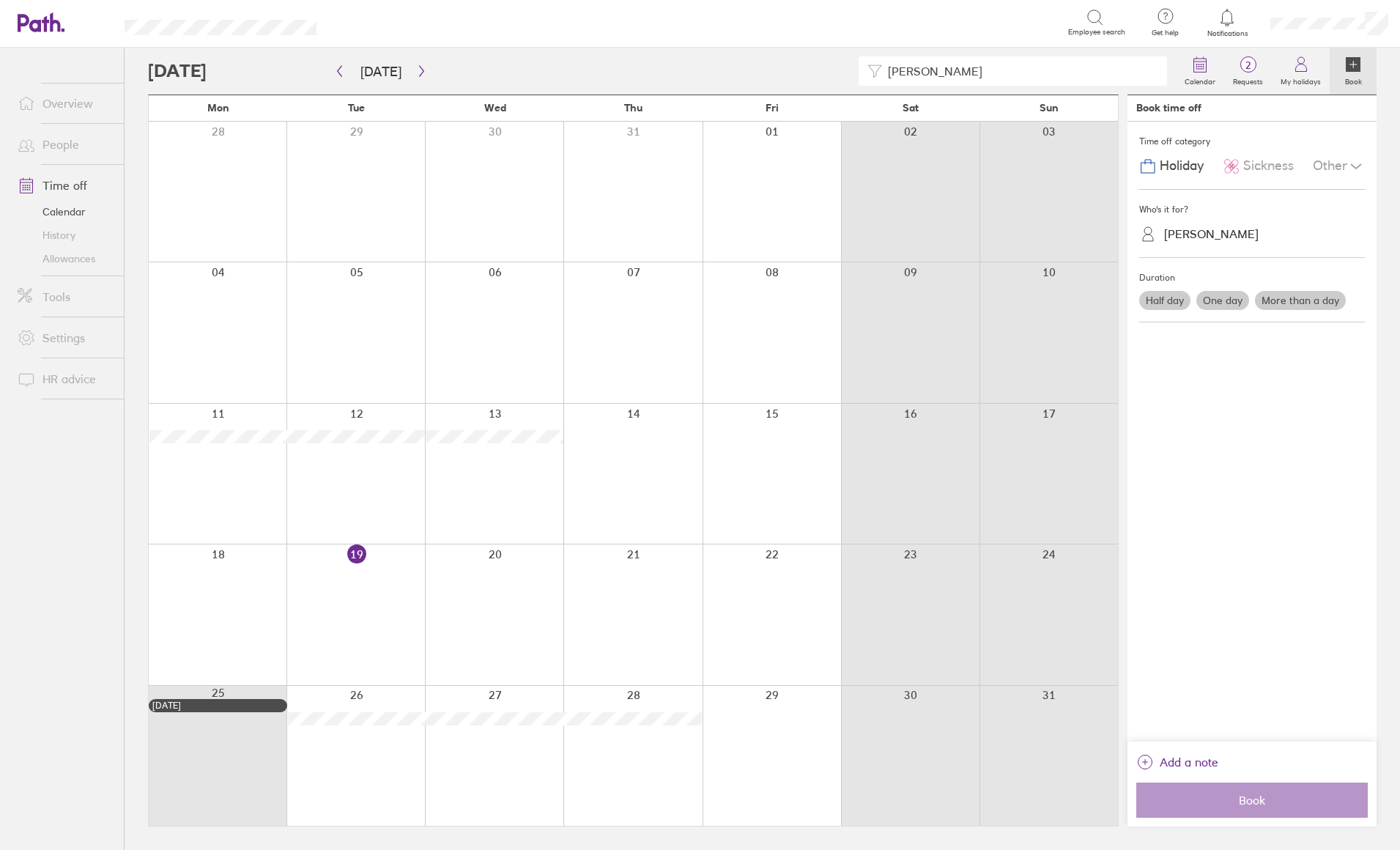
click at [677, 449] on div at bounding box center [632, 473] width 138 height 140
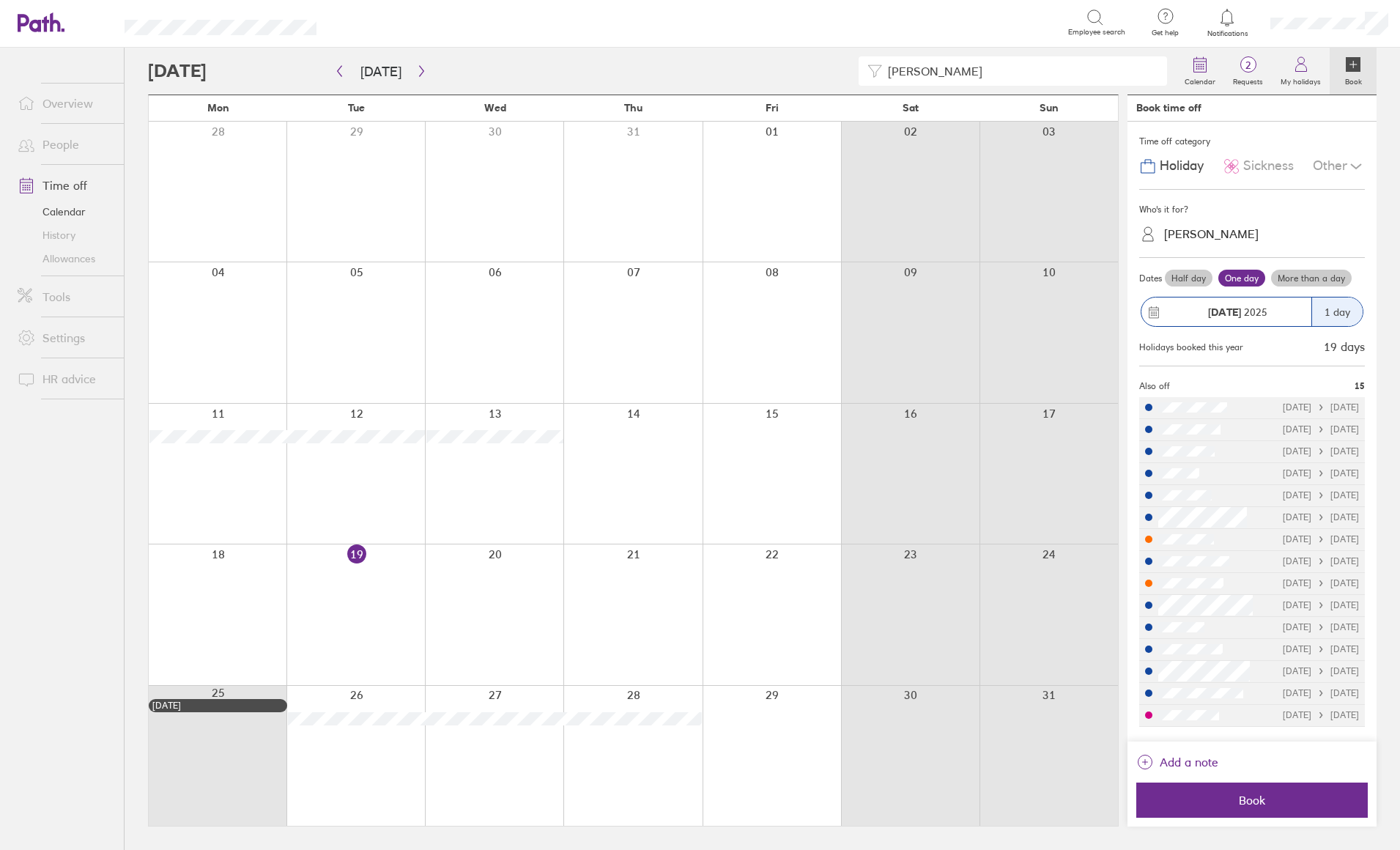
click at [1288, 160] on span "Sickness" at bounding box center [1268, 166] width 51 height 15
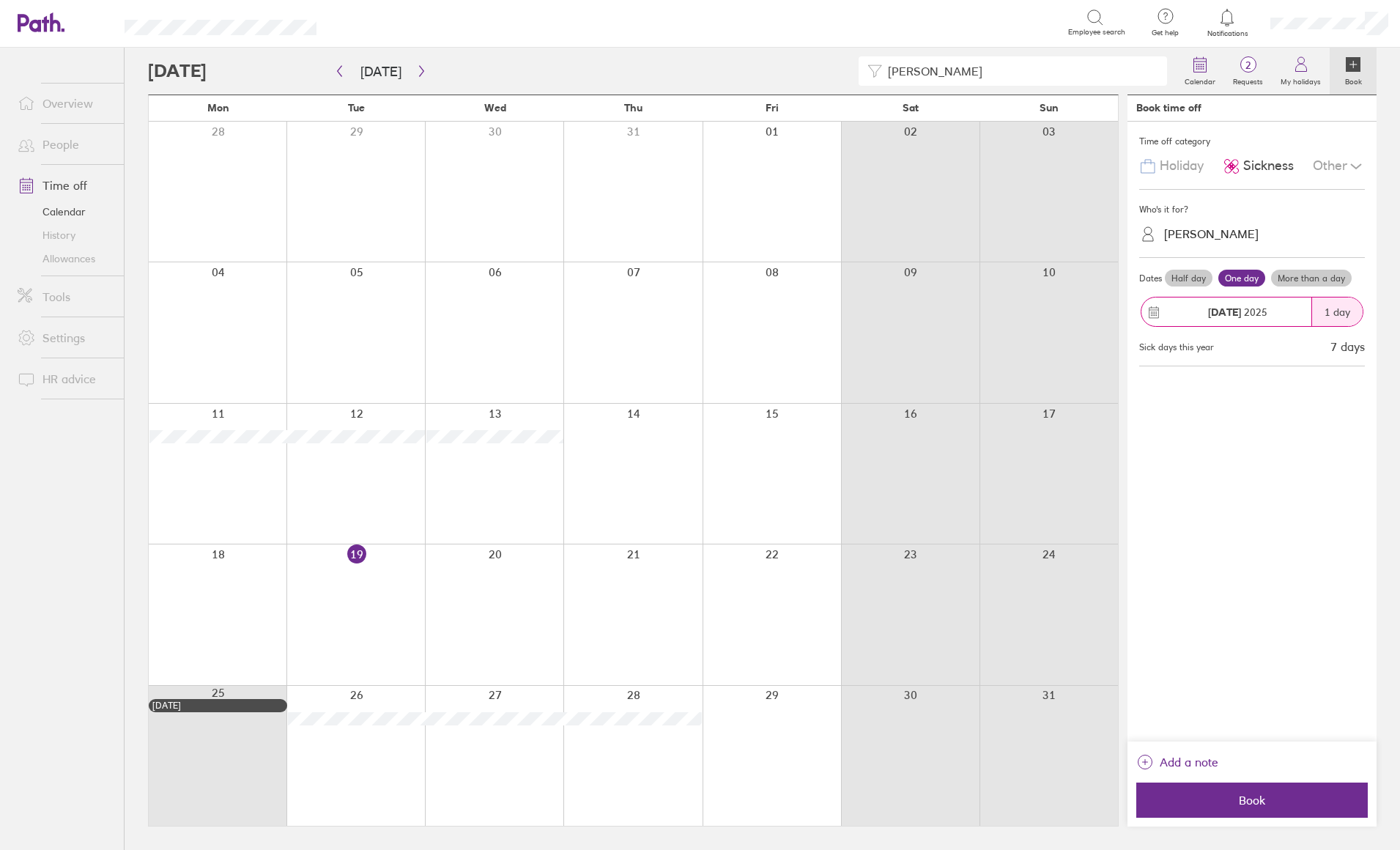
click at [1304, 285] on label "More than a day" at bounding box center [1311, 278] width 81 height 18
click at [0, 0] on input "More than a day" at bounding box center [0, 0] width 0 height 0
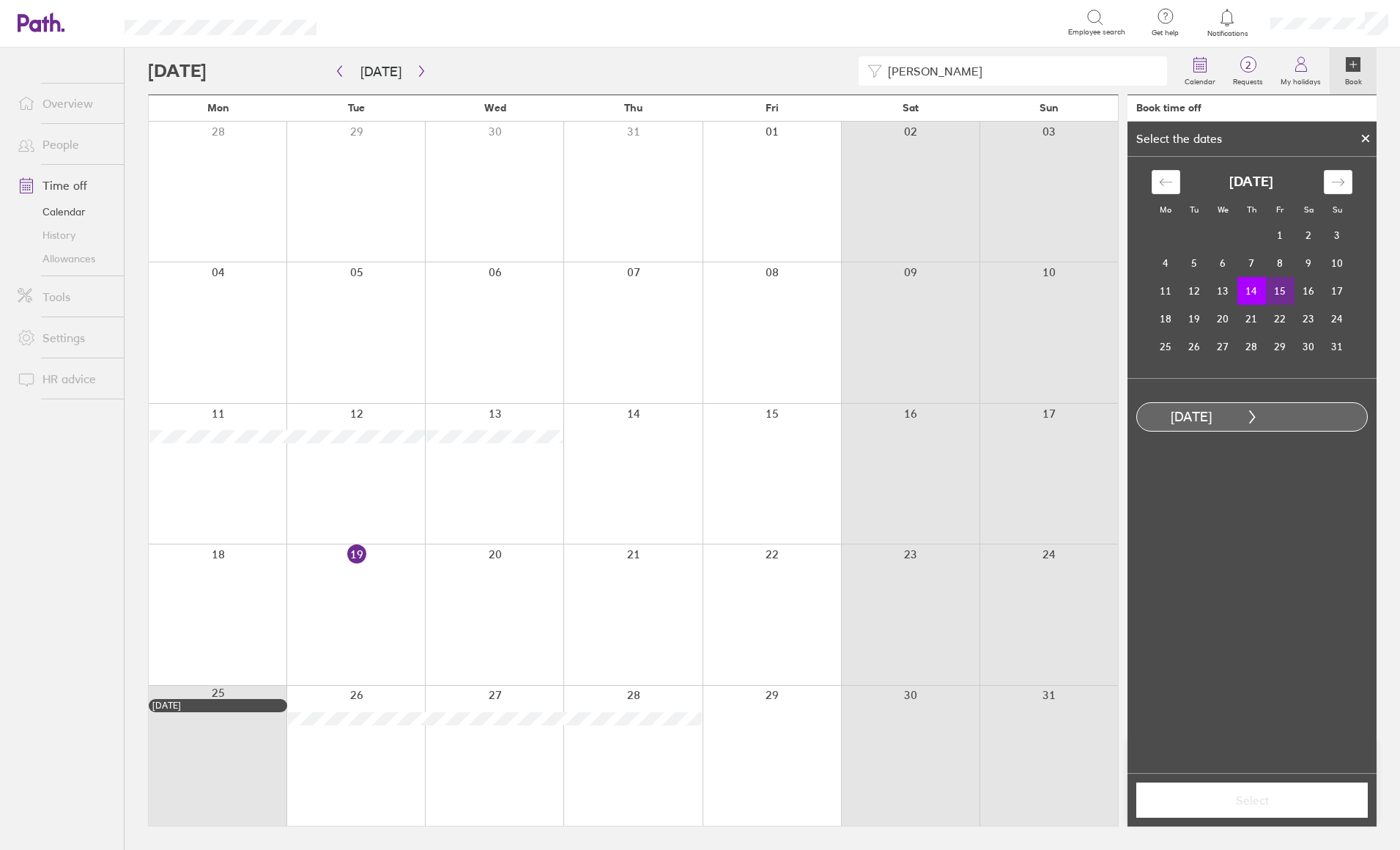
click at [1284, 295] on td "15" at bounding box center [1280, 291] width 28 height 28
click at [1164, 320] on td "18" at bounding box center [1165, 318] width 28 height 28
click at [1257, 289] on td "14" at bounding box center [1251, 291] width 28 height 28
click at [1369, 135] on icon at bounding box center [1365, 138] width 10 height 8
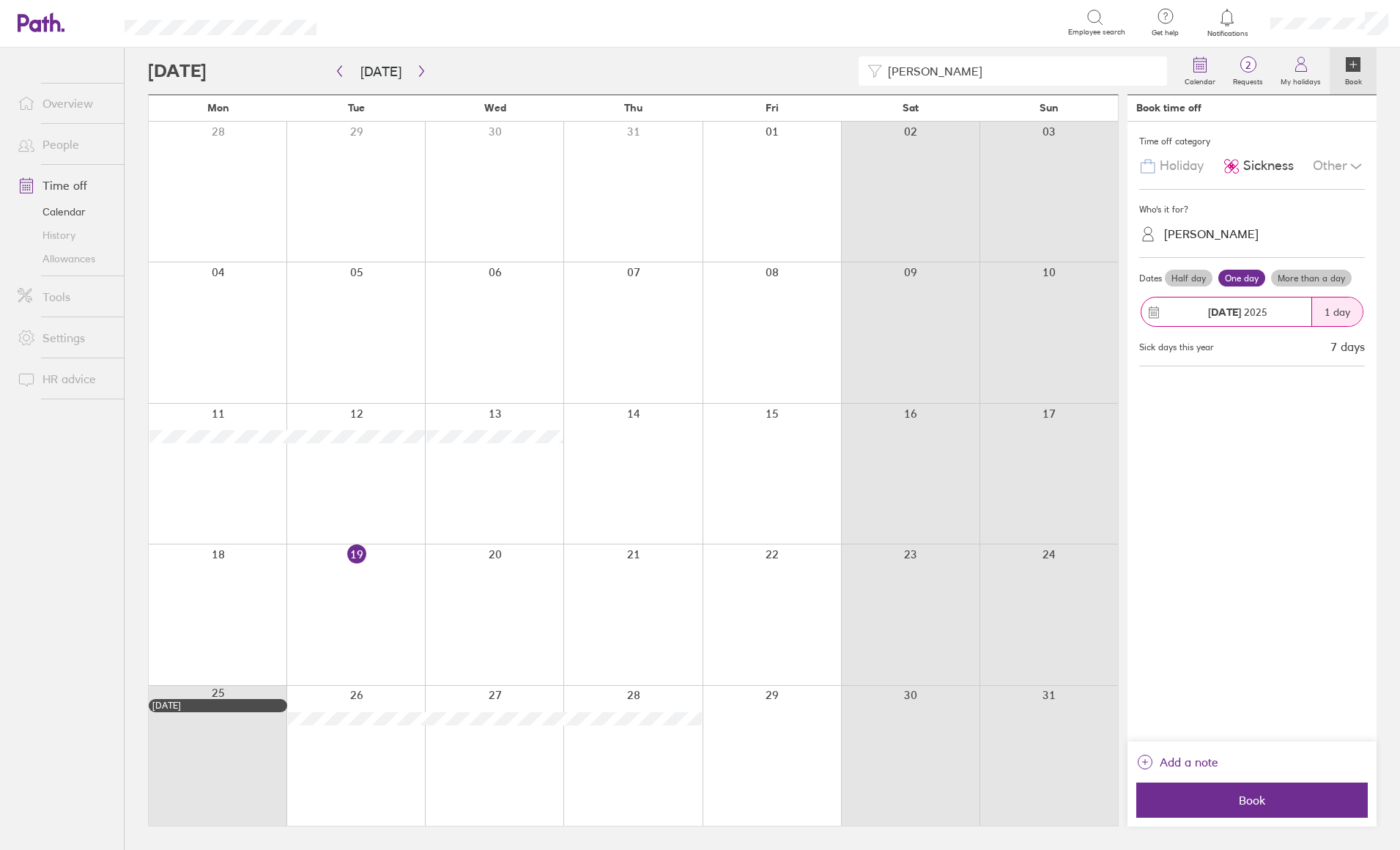
click at [1316, 292] on button "[DATE] 1 day" at bounding box center [1252, 311] width 226 height 44
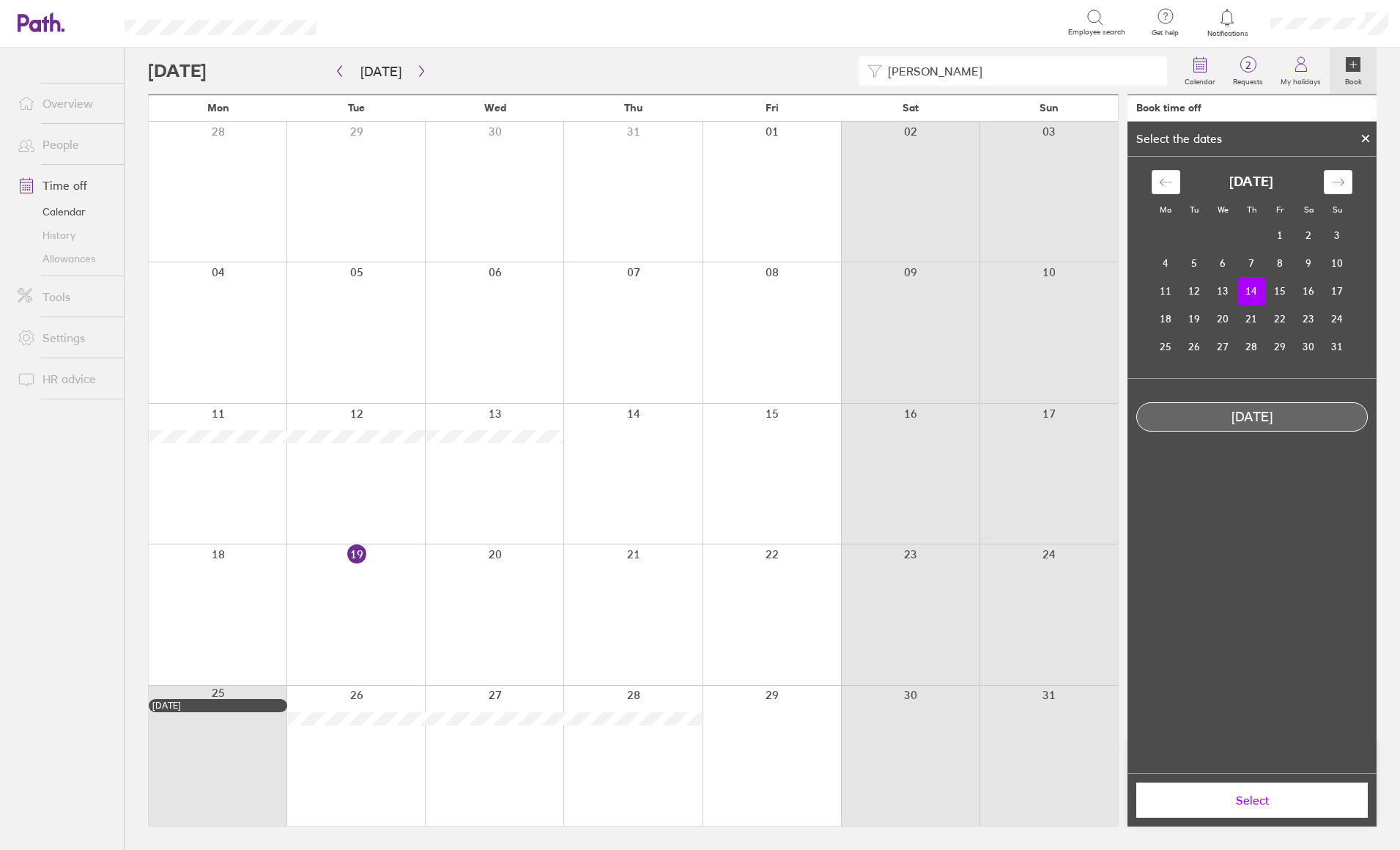
click at [1306, 279] on td "16" at bounding box center [1308, 291] width 28 height 28
click at [1363, 140] on icon at bounding box center [1365, 138] width 10 height 8
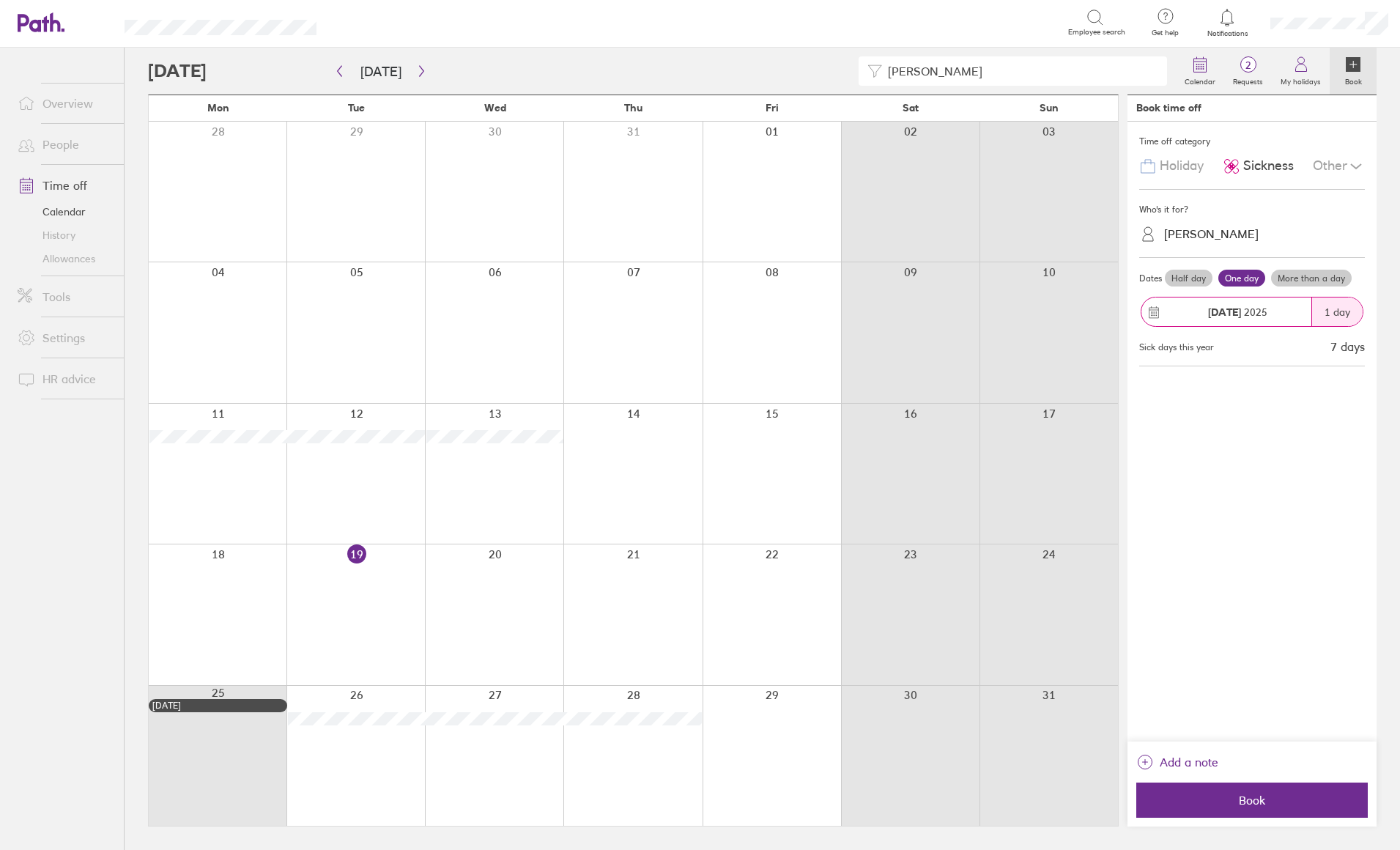
click at [1303, 269] on label "More than a day" at bounding box center [1311, 278] width 81 height 18
click at [0, 0] on input "More than a day" at bounding box center [0, 0] width 0 height 0
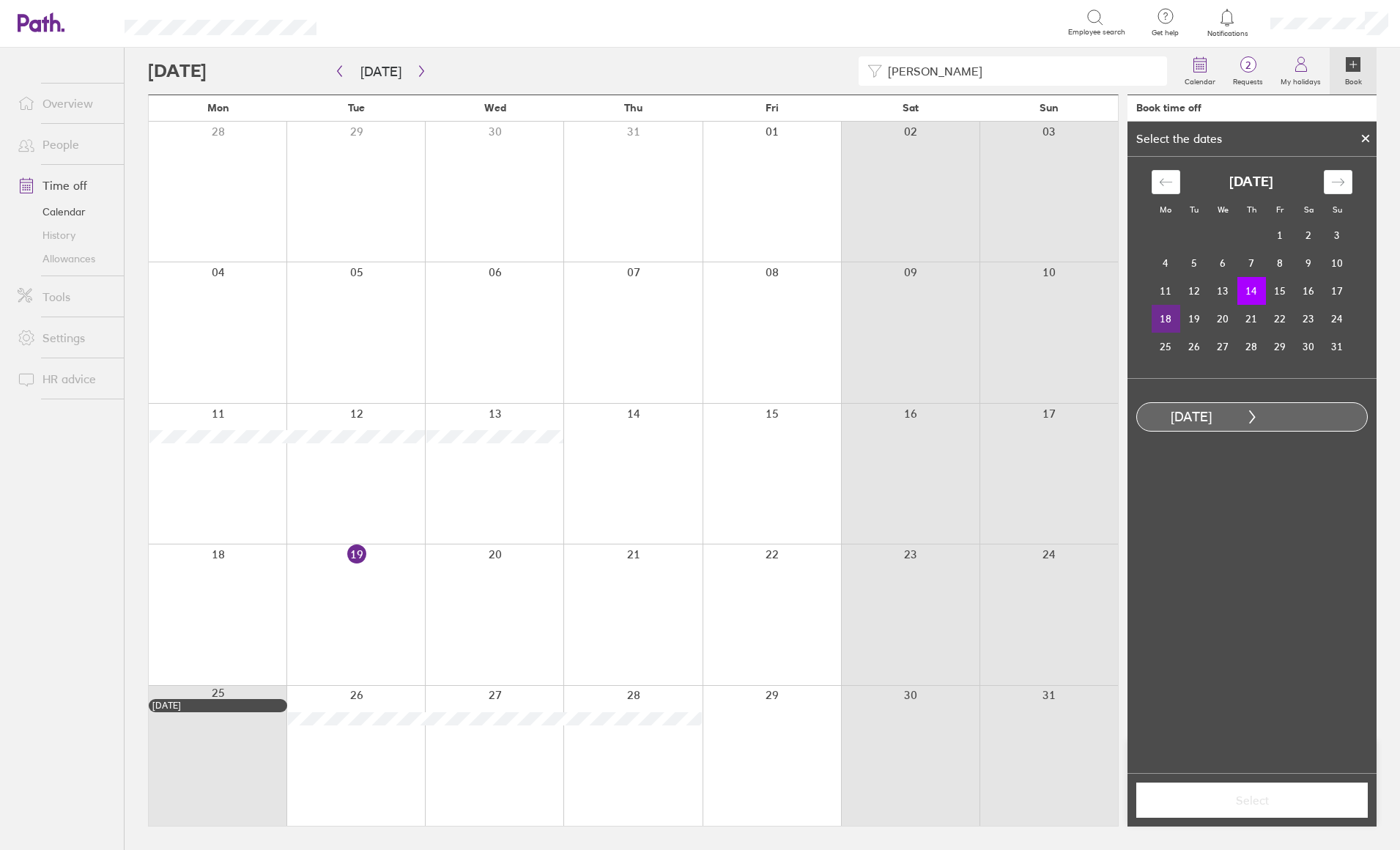
click at [1163, 316] on td "18" at bounding box center [1165, 318] width 28 height 28
click at [1255, 806] on span "Select" at bounding box center [1251, 799] width 211 height 13
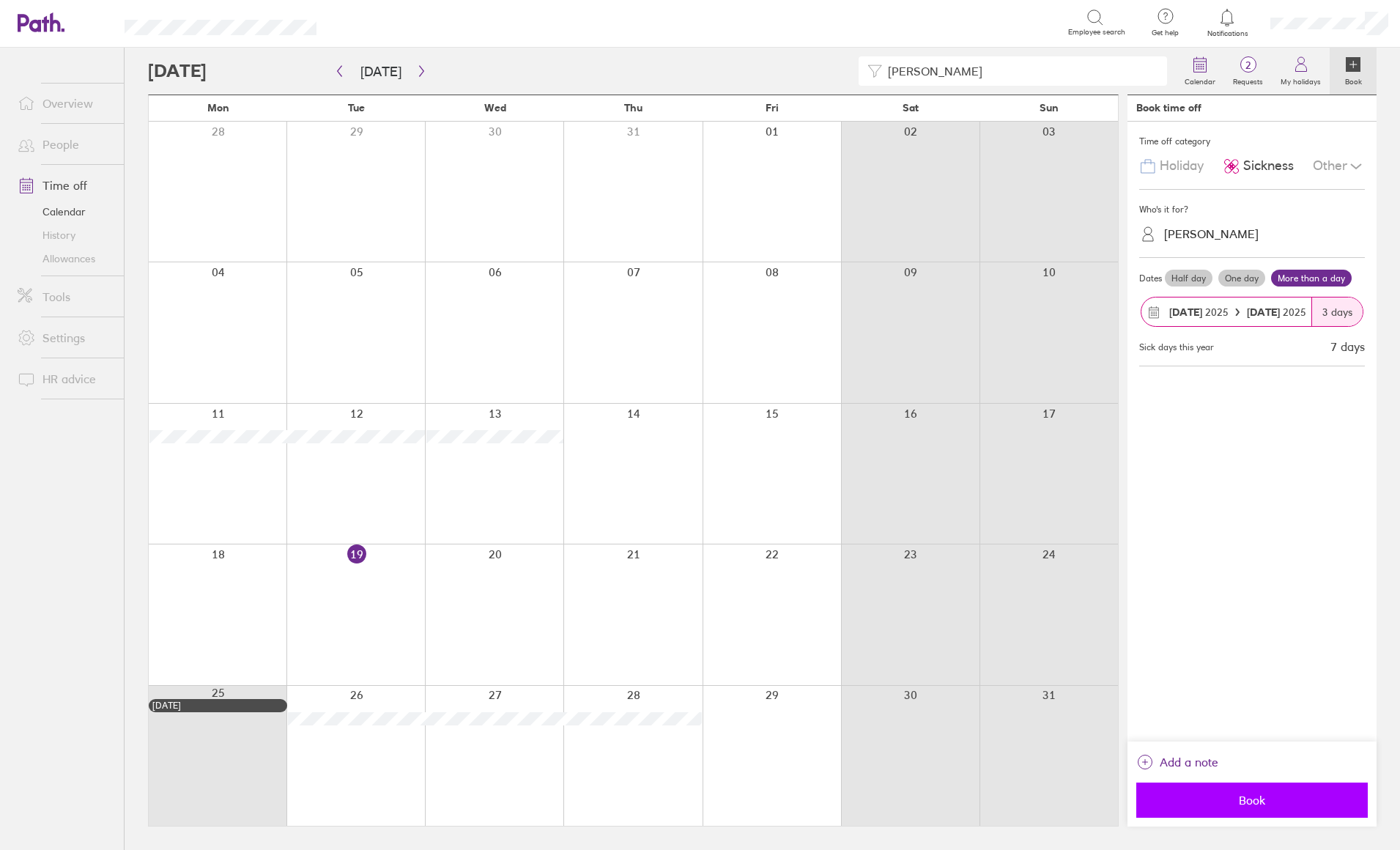
click at [1260, 802] on span "Book" at bounding box center [1251, 799] width 211 height 13
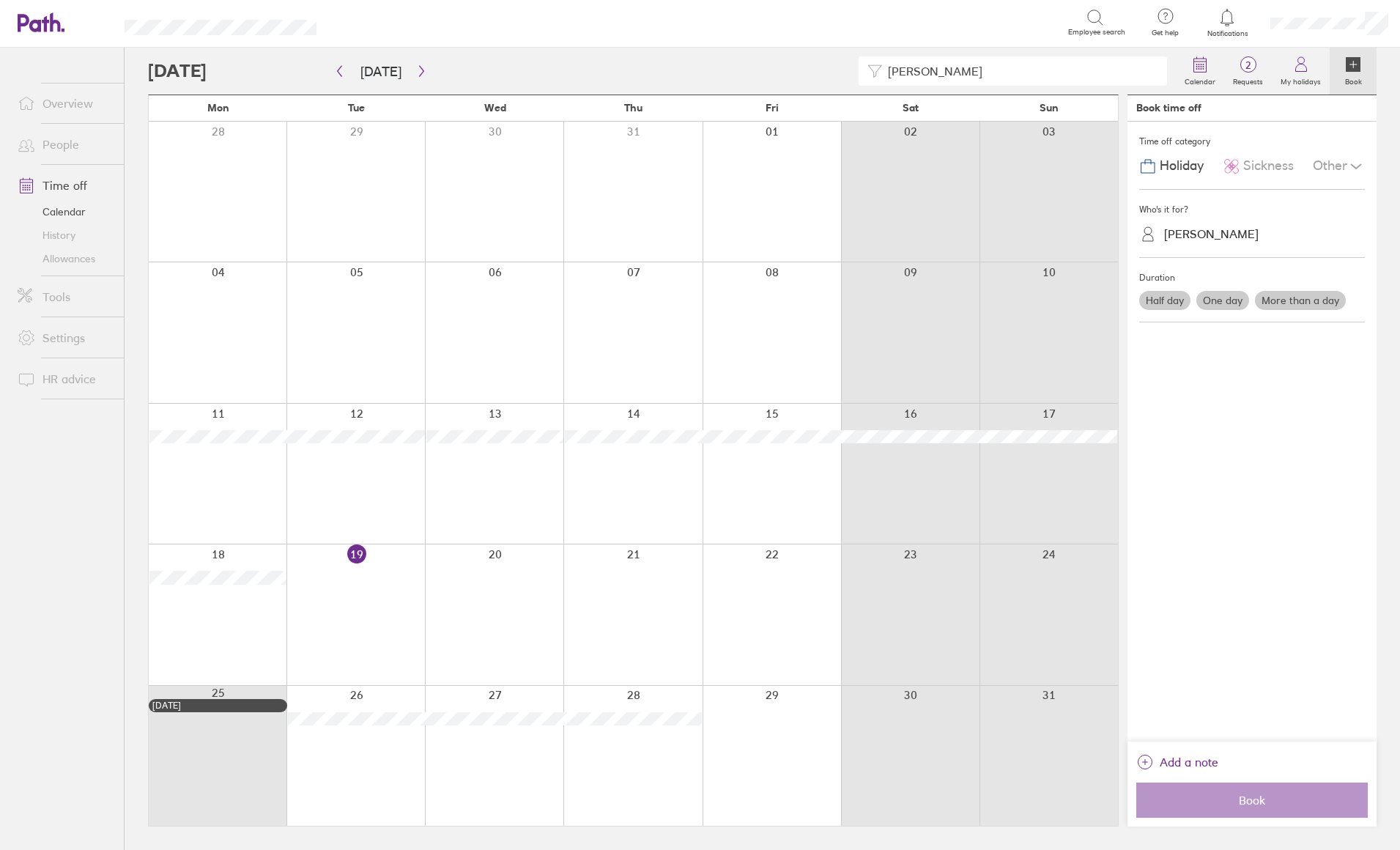
click at [48, 190] on link "Time off" at bounding box center [65, 185] width 118 height 29
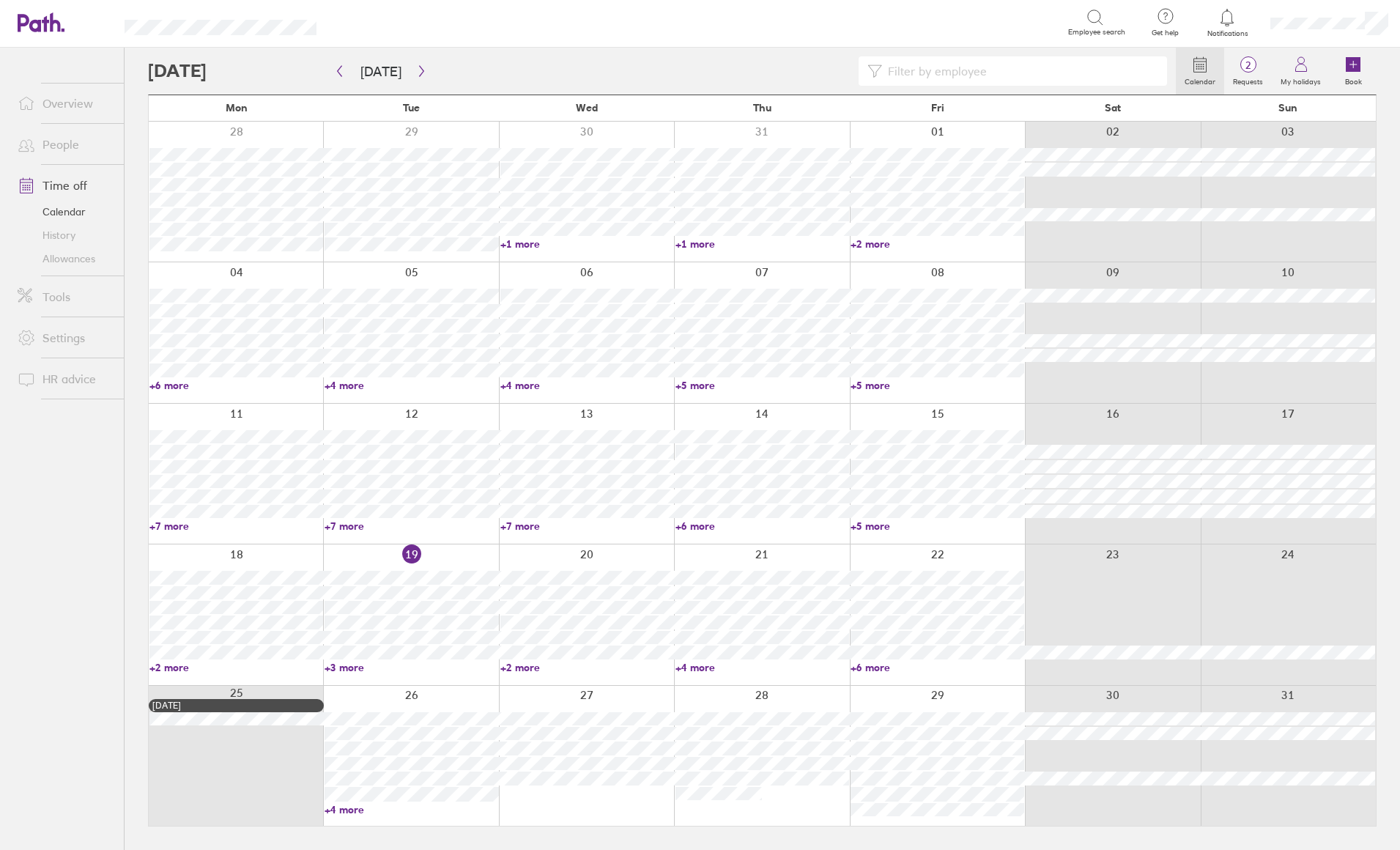
click at [940, 77] on input at bounding box center [1020, 71] width 276 height 28
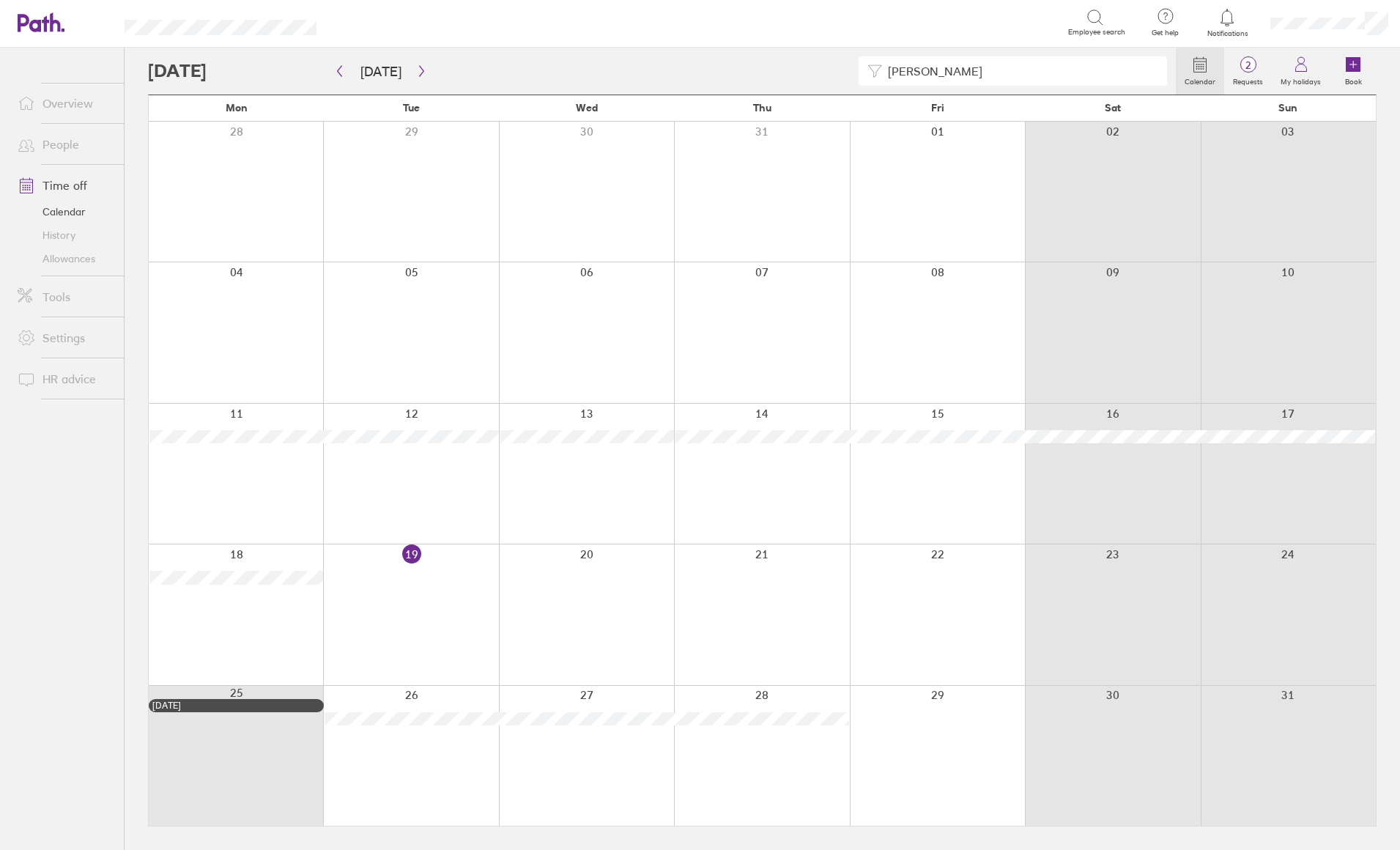
type input "[PERSON_NAME]"
click at [92, 95] on link "Overview" at bounding box center [65, 104] width 118 height 29
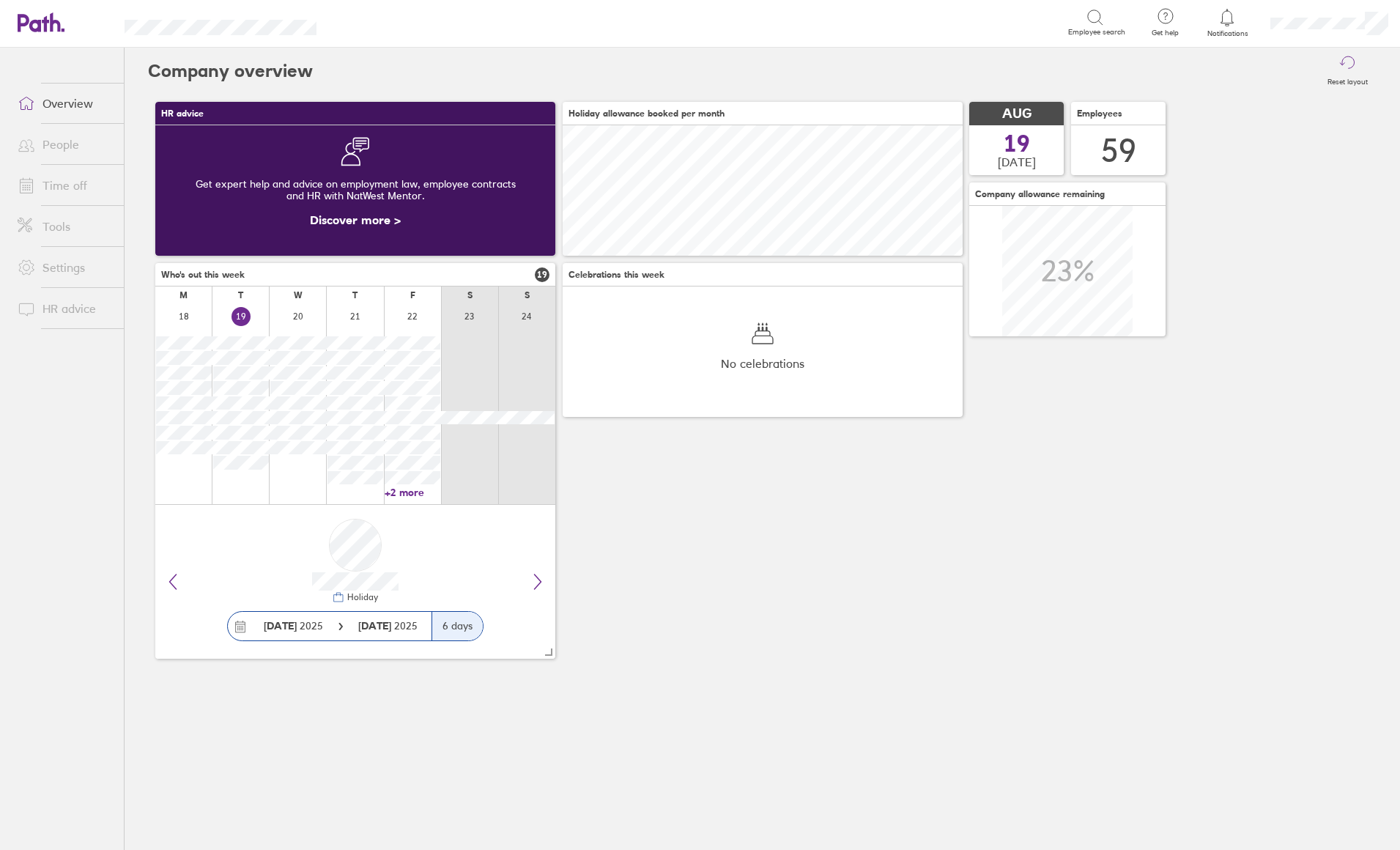
scroll to position [130, 400]
